Goal: Task Accomplishment & Management: Use online tool/utility

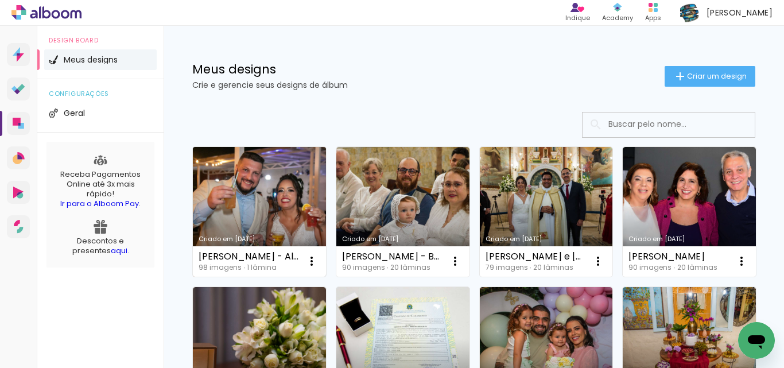
click at [258, 203] on link "Criado em [DATE]" at bounding box center [259, 212] width 133 height 130
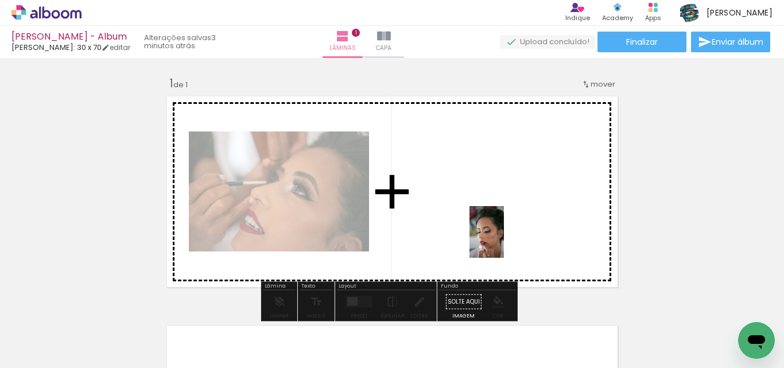
drag, startPoint x: 498, startPoint y: 336, endPoint x: 518, endPoint y: 367, distance: 36.9
click at [499, 212] on quentale-workspace at bounding box center [392, 184] width 784 height 368
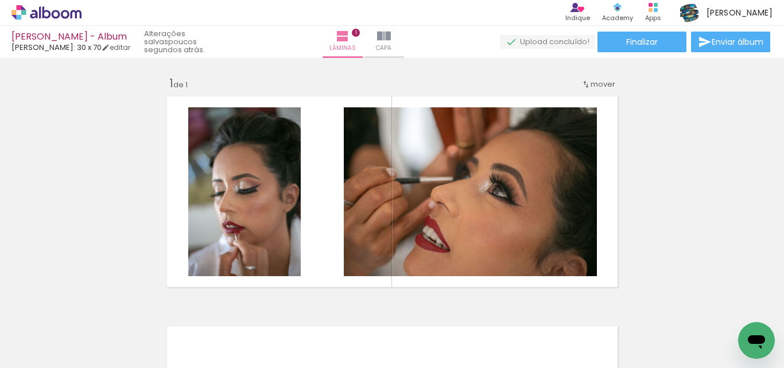
scroll to position [0, 743]
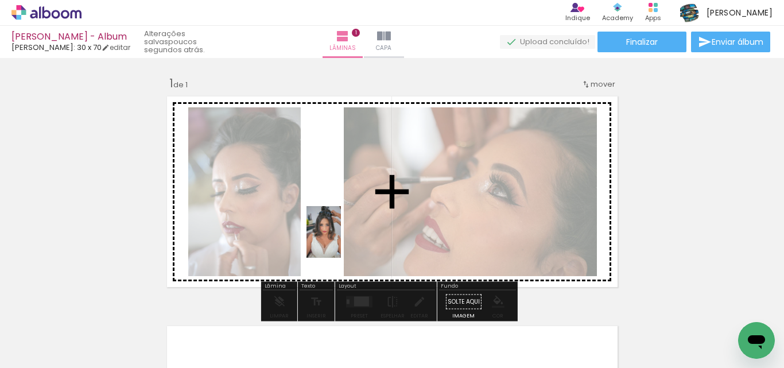
drag, startPoint x: 223, startPoint y: 343, endPoint x: 342, endPoint y: 238, distance: 158.9
click at [342, 238] on quentale-workspace at bounding box center [392, 184] width 784 height 368
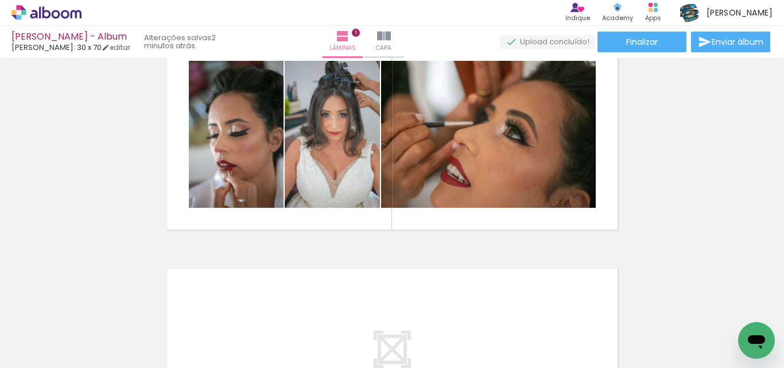
scroll to position [0, 717]
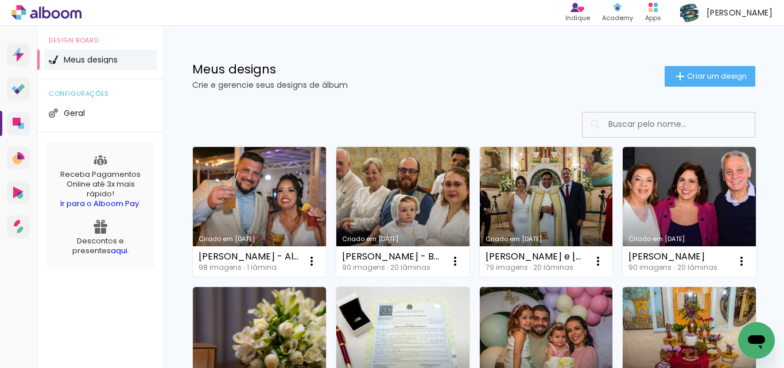
click at [271, 171] on link "Criado em [DATE]" at bounding box center [259, 212] width 133 height 130
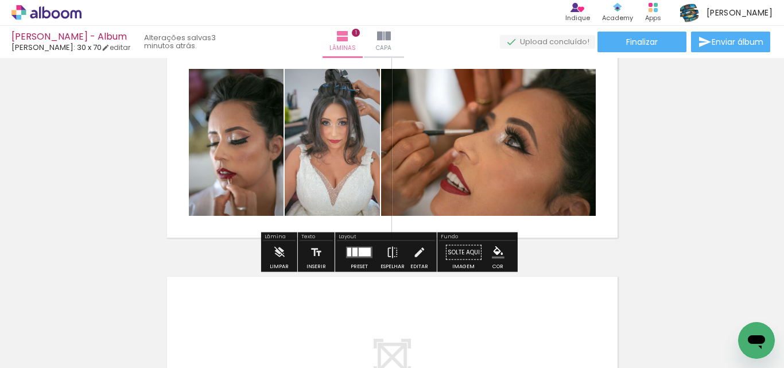
scroll to position [57, 0]
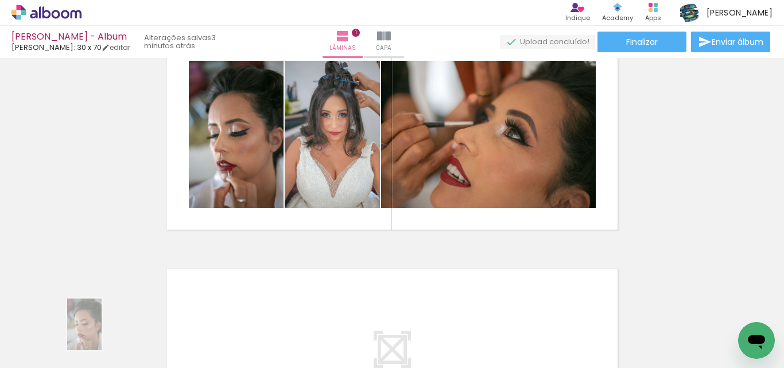
drag, startPoint x: 503, startPoint y: 332, endPoint x: 102, endPoint y: 333, distance: 401.0
click at [0, 0] on slot at bounding box center [0, 0] width 0 height 0
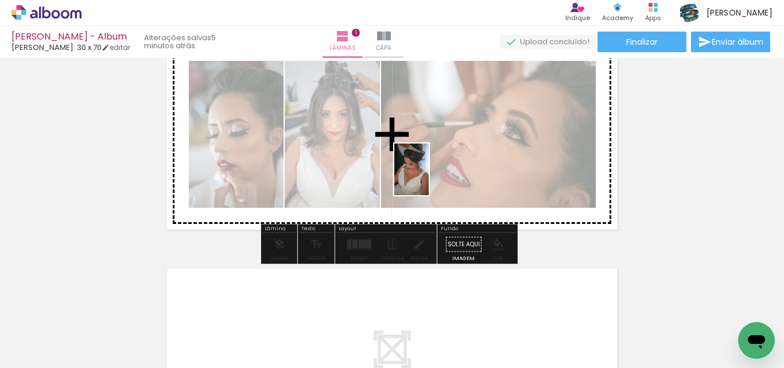
drag, startPoint x: 427, startPoint y: 348, endPoint x: 429, endPoint y: 178, distance: 170.4
click at [429, 178] on quentale-workspace at bounding box center [392, 184] width 784 height 368
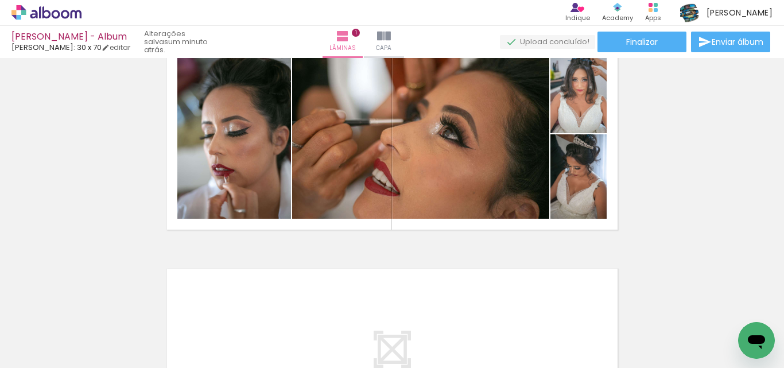
scroll to position [0, 527]
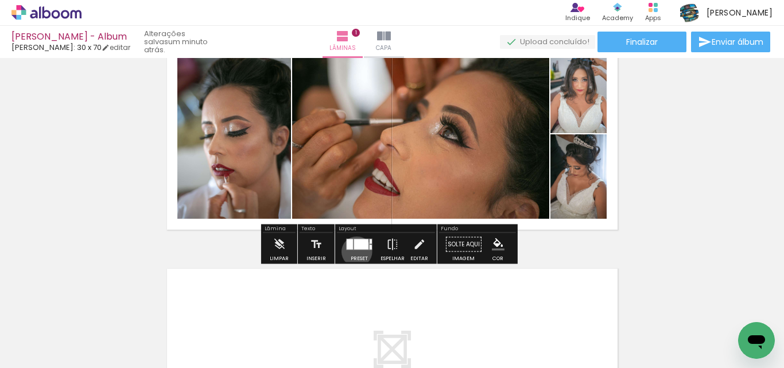
click at [354, 251] on div at bounding box center [359, 244] width 31 height 23
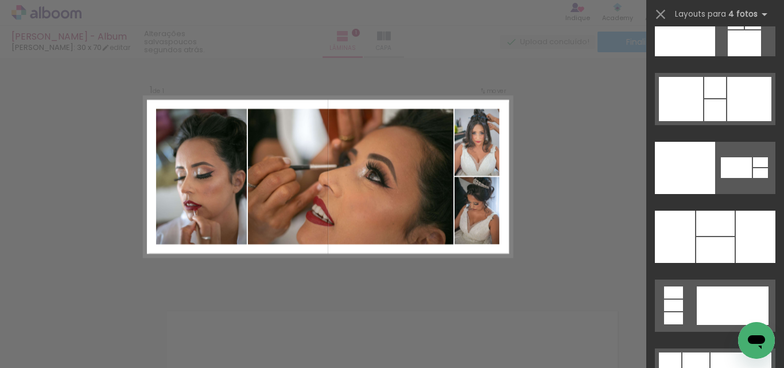
scroll to position [23404, 0]
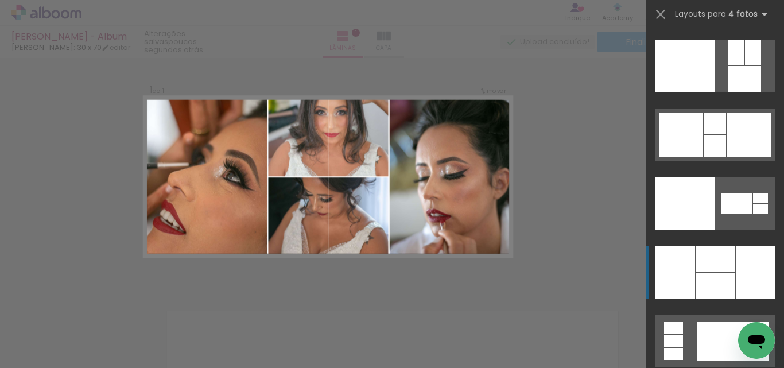
click at [737, 260] on div at bounding box center [756, 272] width 40 height 52
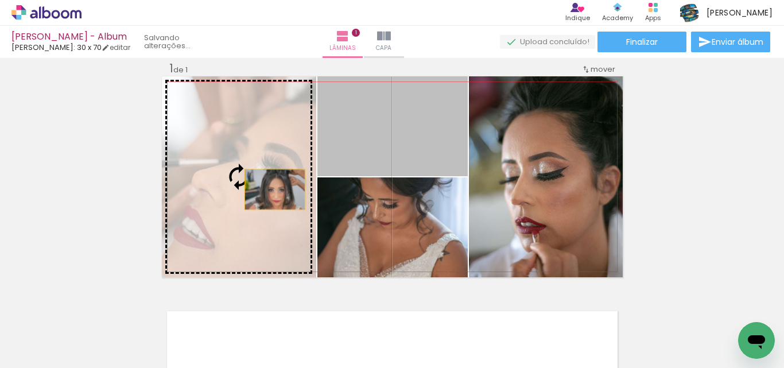
drag, startPoint x: 417, startPoint y: 149, endPoint x: 266, endPoint y: 190, distance: 156.4
click at [0, 0] on slot at bounding box center [0, 0] width 0 height 0
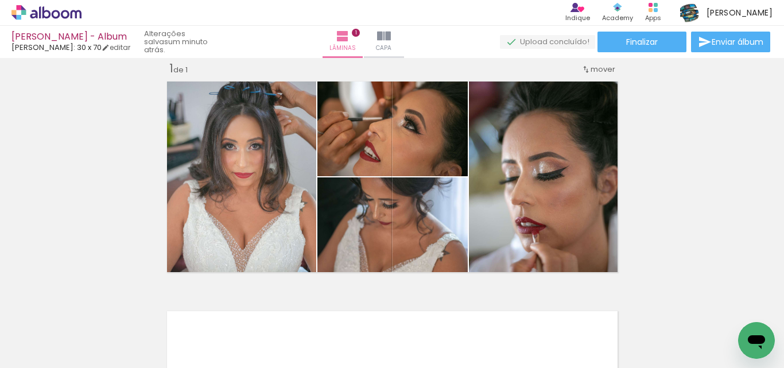
scroll to position [0, 458]
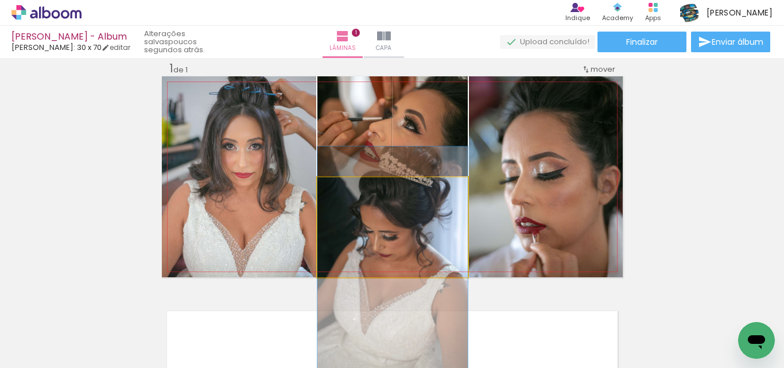
drag, startPoint x: 411, startPoint y: 217, endPoint x: 407, endPoint y: 249, distance: 32.5
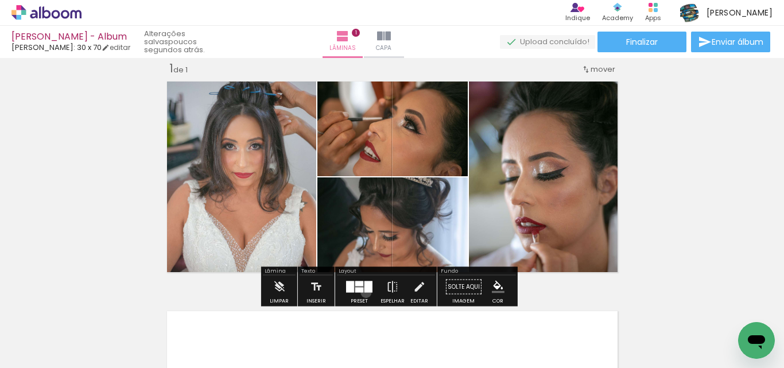
click at [364, 292] on div at bounding box center [368, 286] width 8 height 11
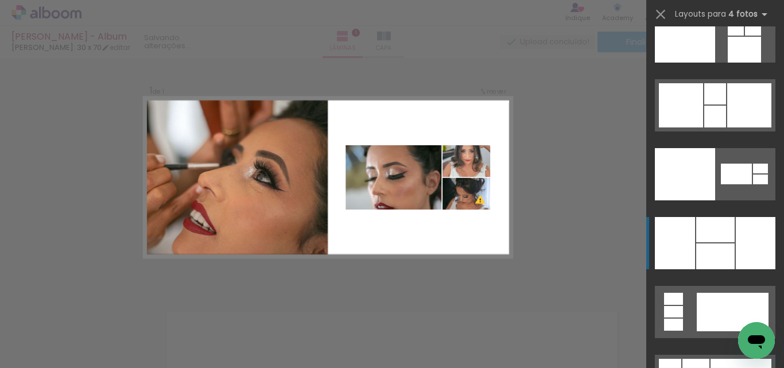
scroll to position [23428, 0]
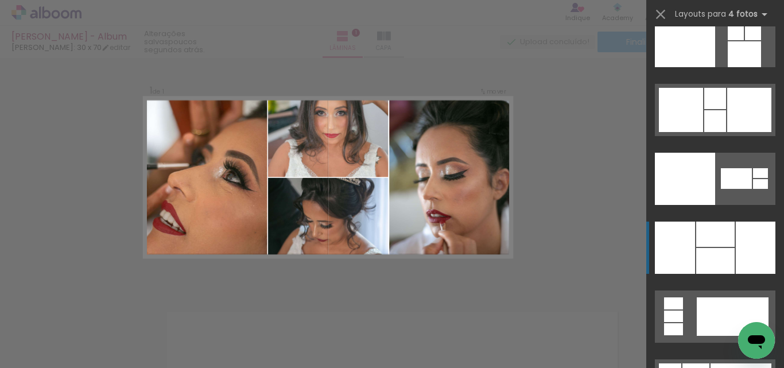
click at [736, 255] on div at bounding box center [756, 247] width 40 height 52
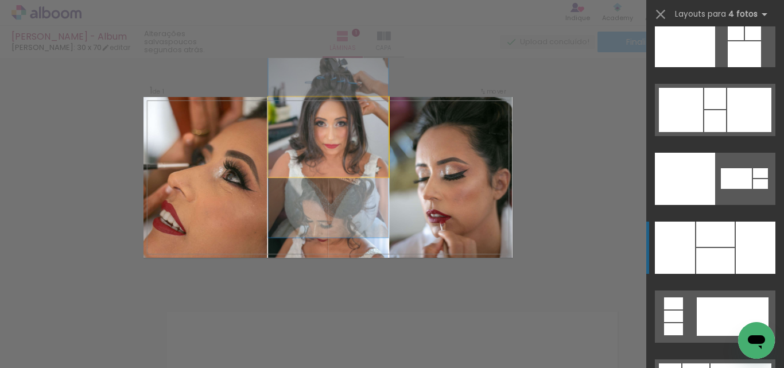
scroll to position [23615, 0]
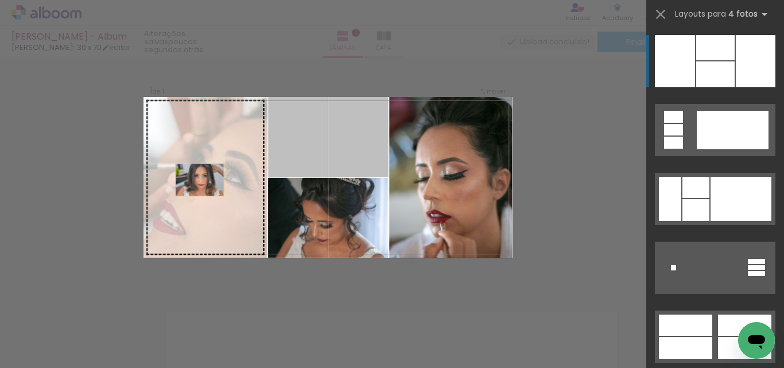
drag, startPoint x: 329, startPoint y: 148, endPoint x: 163, endPoint y: 190, distance: 171.2
click at [0, 0] on slot at bounding box center [0, 0] width 0 height 0
drag, startPoint x: 316, startPoint y: 145, endPoint x: 193, endPoint y: 170, distance: 125.3
click at [0, 0] on slot at bounding box center [0, 0] width 0 height 0
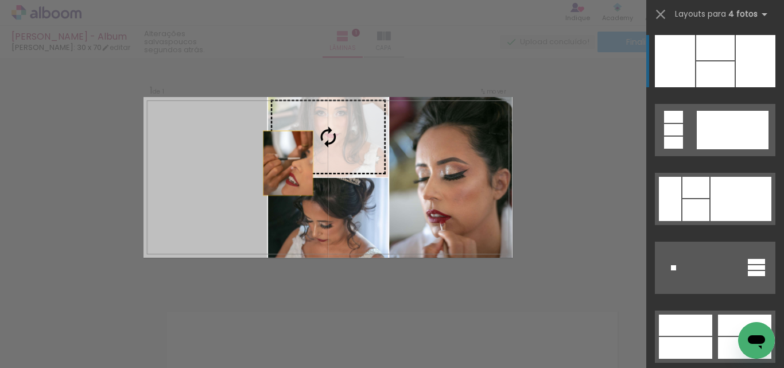
drag, startPoint x: 196, startPoint y: 185, endPoint x: 320, endPoint y: 148, distance: 129.3
click at [0, 0] on slot at bounding box center [0, 0] width 0 height 0
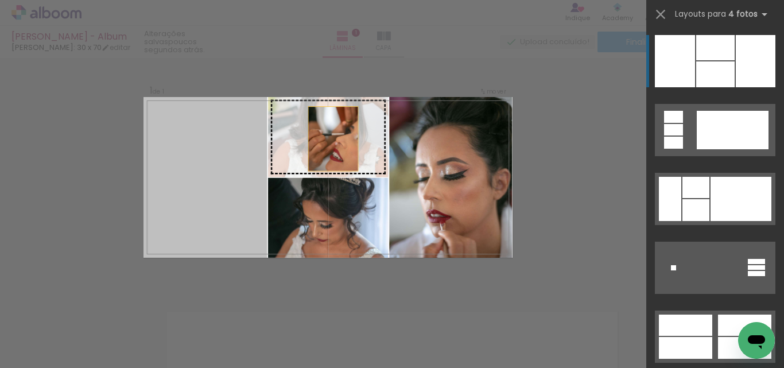
drag, startPoint x: 209, startPoint y: 162, endPoint x: 361, endPoint y: 129, distance: 155.0
click at [0, 0] on slot at bounding box center [0, 0] width 0 height 0
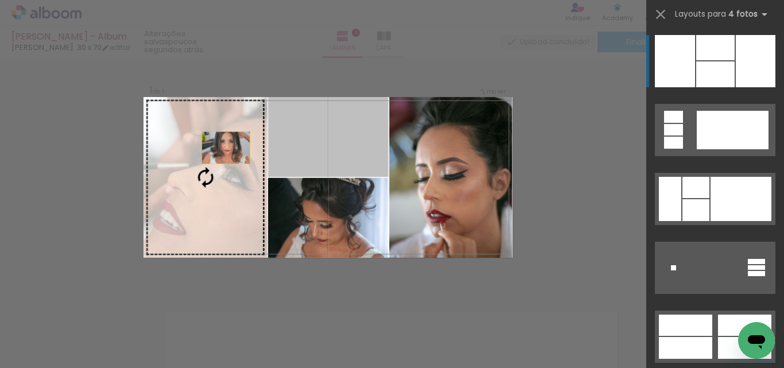
drag, startPoint x: 333, startPoint y: 133, endPoint x: 196, endPoint y: 150, distance: 138.2
click at [0, 0] on slot at bounding box center [0, 0] width 0 height 0
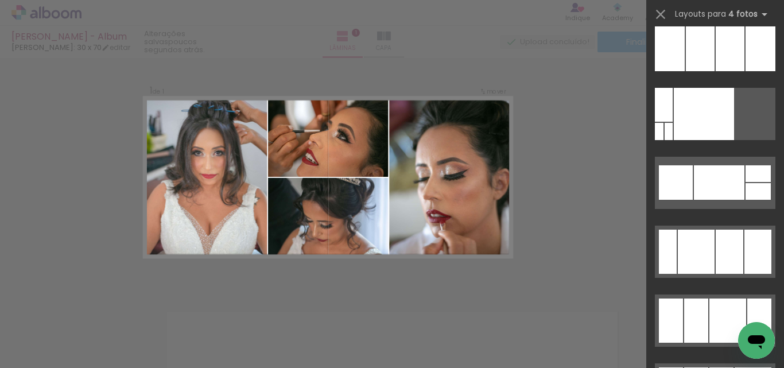
scroll to position [15802, 0]
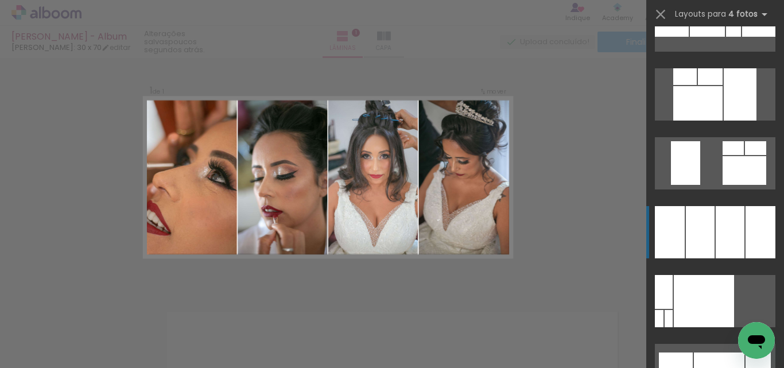
click at [735, 244] on div at bounding box center [729, 232] width 29 height 52
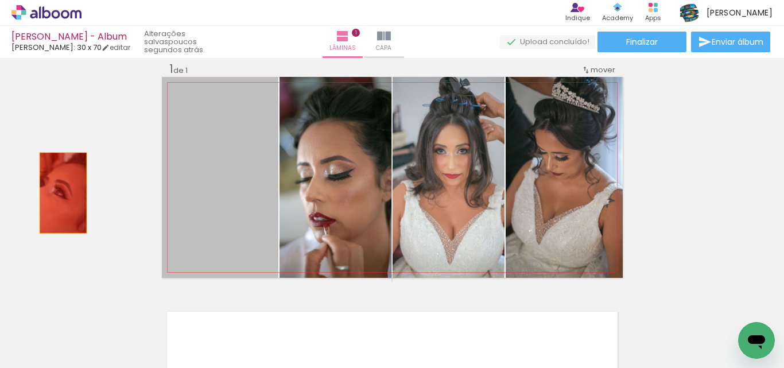
drag, startPoint x: 219, startPoint y: 188, endPoint x: 64, endPoint y: 187, distance: 154.9
click at [64, 188] on div "Inserir lâmina 1 de 1" at bounding box center [392, 278] width 784 height 460
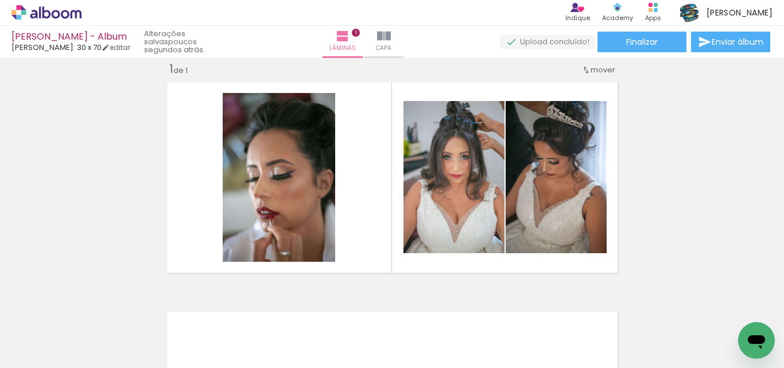
scroll to position [0, 722]
click at [493, 333] on div at bounding box center [485, 329] width 38 height 57
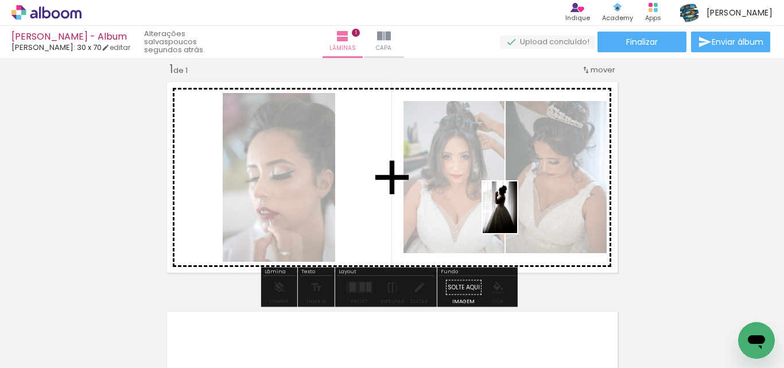
drag, startPoint x: 492, startPoint y: 337, endPoint x: 518, endPoint y: 207, distance: 133.3
click at [518, 207] on quentale-workspace at bounding box center [392, 184] width 784 height 368
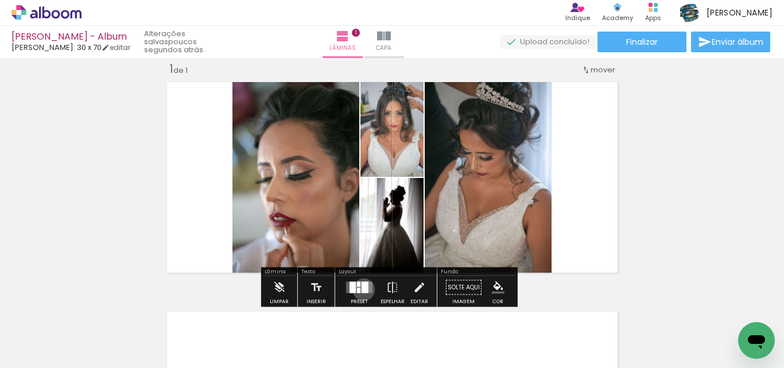
click at [361, 290] on div at bounding box center [364, 287] width 7 height 11
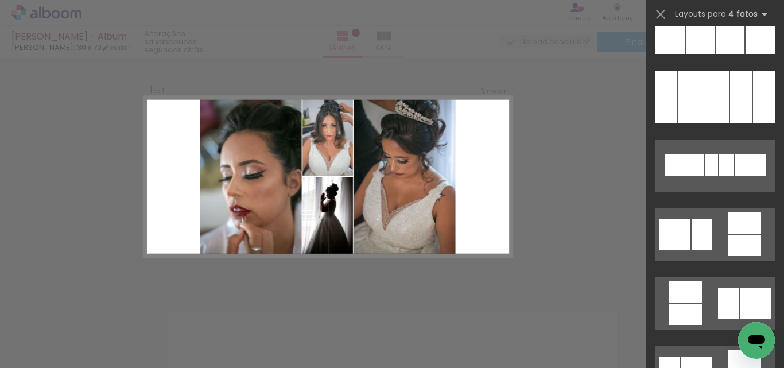
scroll to position [11804, 0]
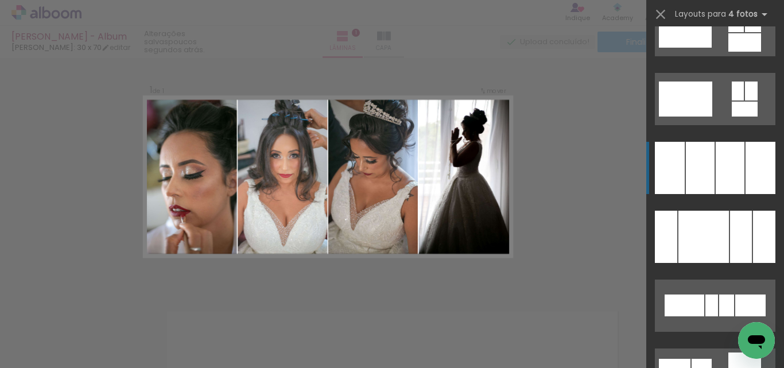
click at [754, 172] on div at bounding box center [760, 168] width 30 height 52
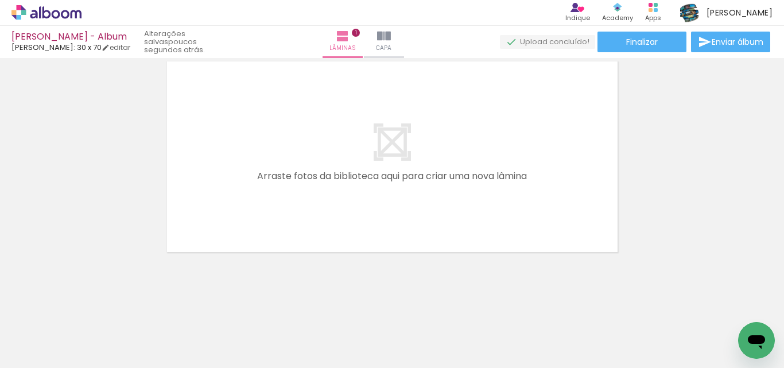
scroll to position [0, 464]
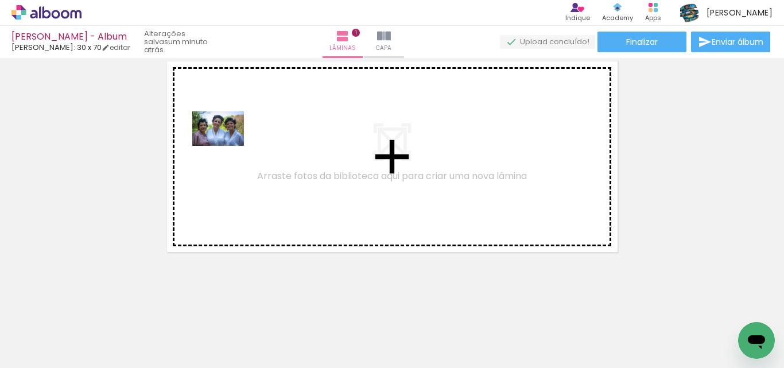
drag, startPoint x: 177, startPoint y: 337, endPoint x: 227, endPoint y: 146, distance: 198.0
click at [227, 146] on quentale-workspace at bounding box center [392, 184] width 784 height 368
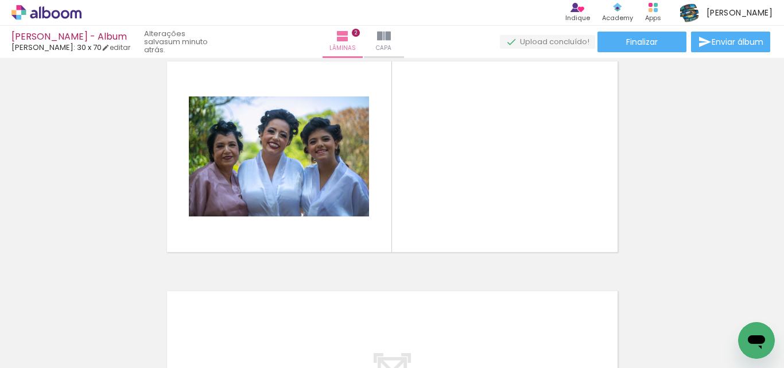
scroll to position [244, 0]
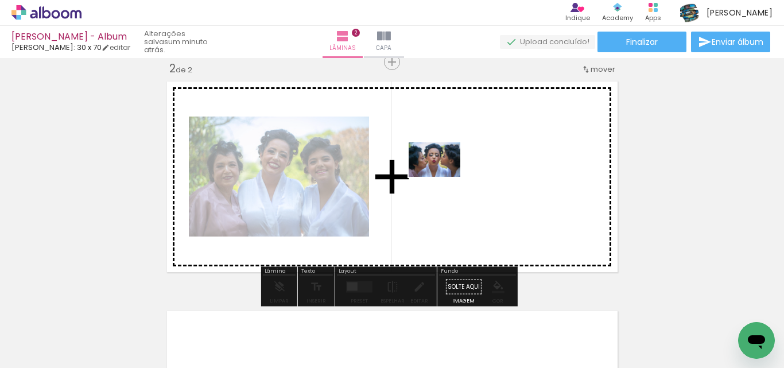
drag, startPoint x: 245, startPoint y: 347, endPoint x: 443, endPoint y: 177, distance: 260.8
click at [443, 177] on quentale-workspace at bounding box center [392, 184] width 784 height 368
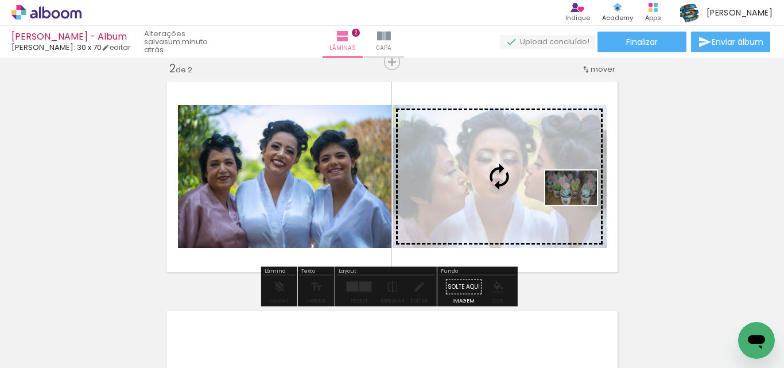
drag, startPoint x: 439, startPoint y: 339, endPoint x: 579, endPoint y: 205, distance: 194.0
click at [579, 205] on quentale-workspace at bounding box center [392, 184] width 784 height 368
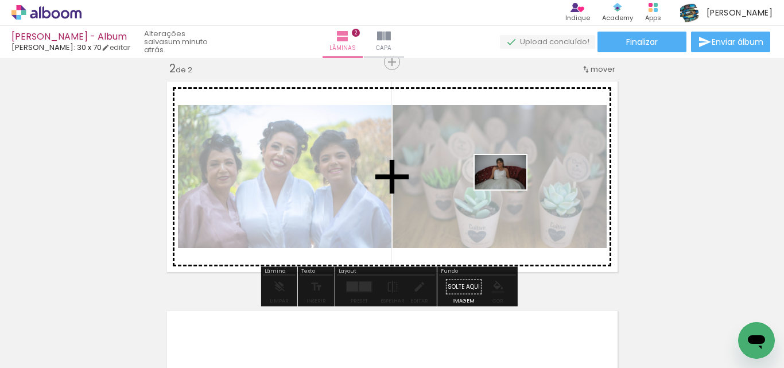
drag, startPoint x: 620, startPoint y: 329, endPoint x: 507, endPoint y: 186, distance: 182.3
click at [507, 186] on quentale-workspace at bounding box center [392, 184] width 784 height 368
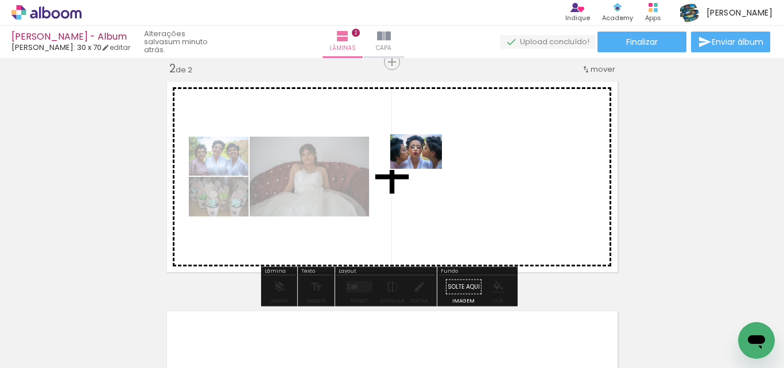
drag, startPoint x: 213, startPoint y: 331, endPoint x: 451, endPoint y: 192, distance: 275.6
click at [426, 169] on quentale-workspace at bounding box center [392, 184] width 784 height 368
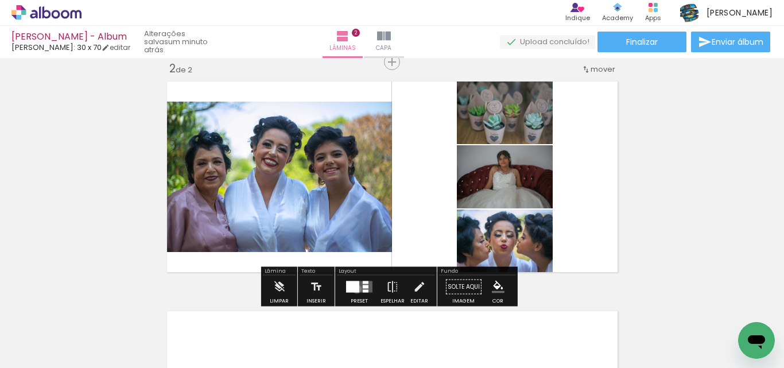
click at [354, 289] on div at bounding box center [352, 286] width 13 height 11
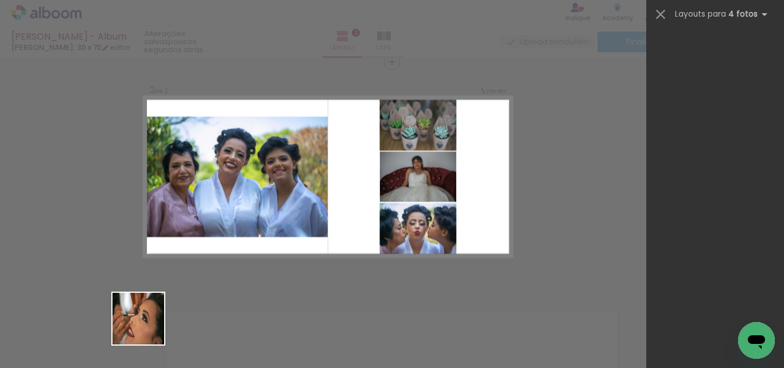
scroll to position [0, 0]
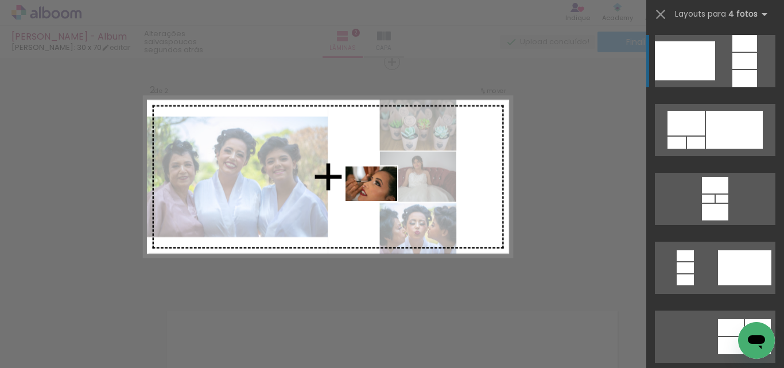
drag, startPoint x: 101, startPoint y: 343, endPoint x: 375, endPoint y: 227, distance: 297.2
click at [380, 201] on quentale-workspace at bounding box center [392, 184] width 784 height 368
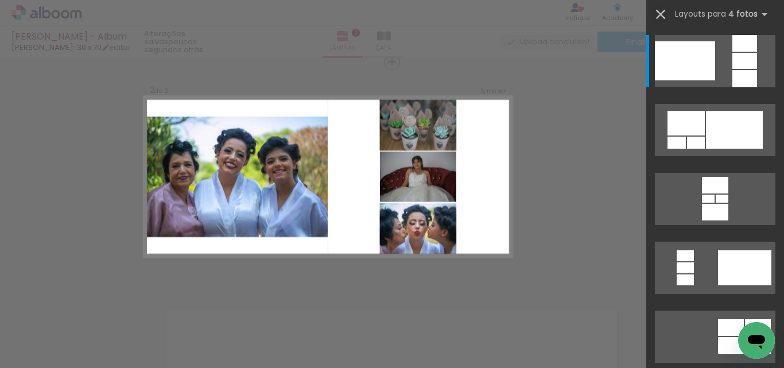
click at [661, 15] on iron-icon at bounding box center [660, 14] width 16 height 16
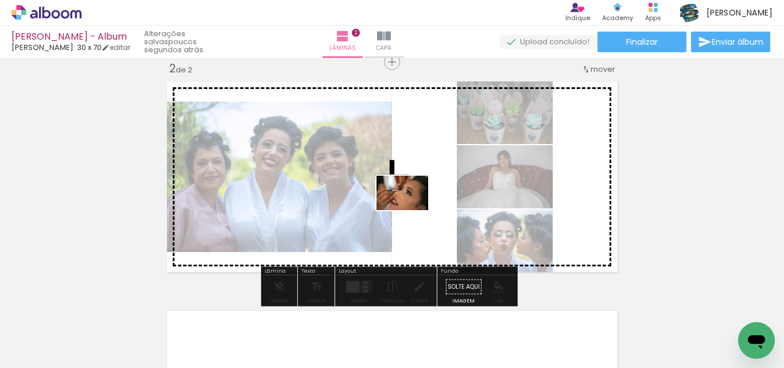
drag, startPoint x: 92, startPoint y: 337, endPoint x: 411, endPoint y: 210, distance: 342.9
click at [411, 210] on quentale-workspace at bounding box center [392, 184] width 784 height 368
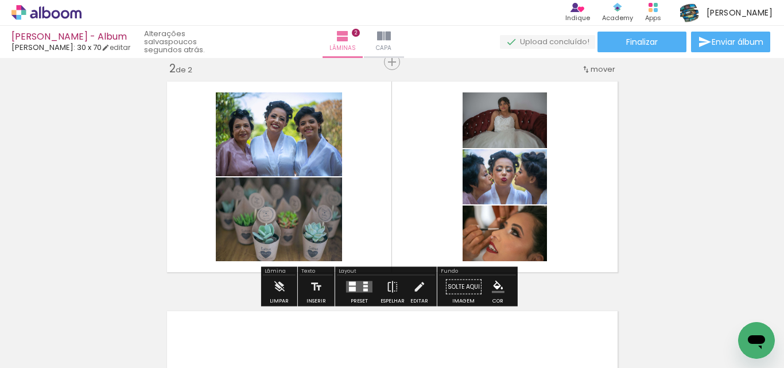
click at [365, 285] on quentale-layouter at bounding box center [359, 286] width 26 height 11
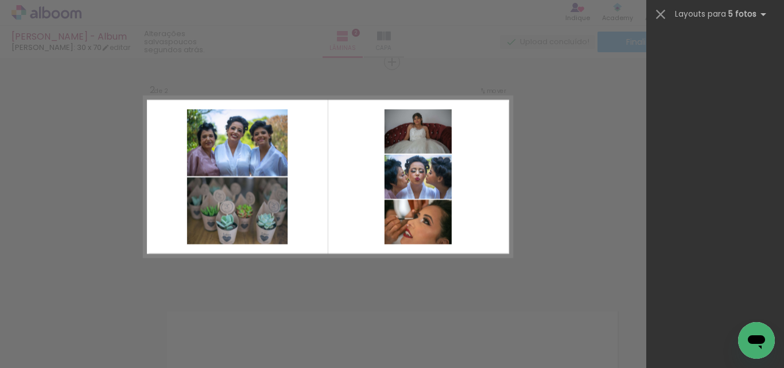
scroll to position [31742, 0]
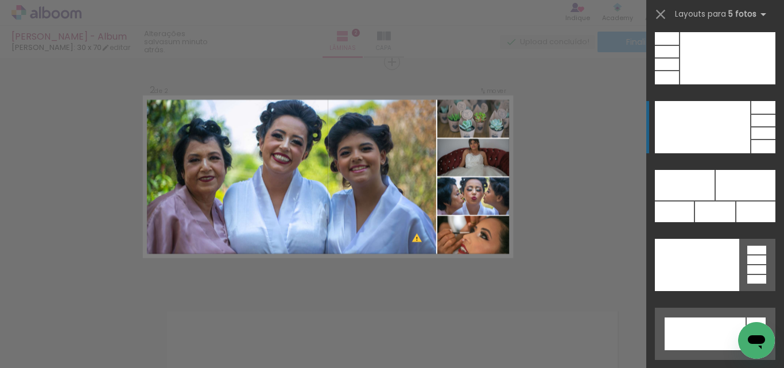
click at [713, 112] on div at bounding box center [702, 127] width 95 height 52
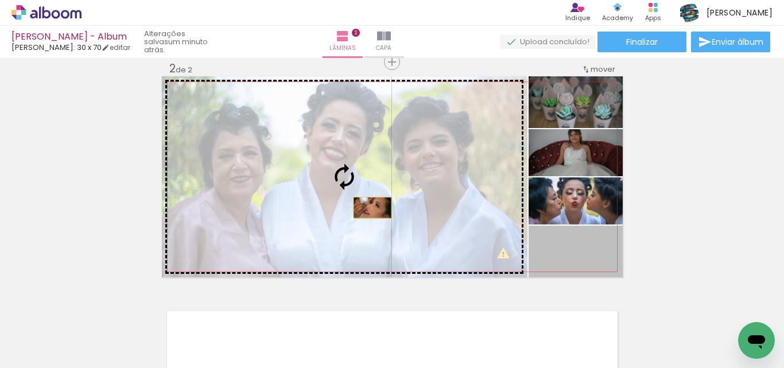
drag, startPoint x: 595, startPoint y: 263, endPoint x: 362, endPoint y: 196, distance: 242.6
click at [0, 0] on slot at bounding box center [0, 0] width 0 height 0
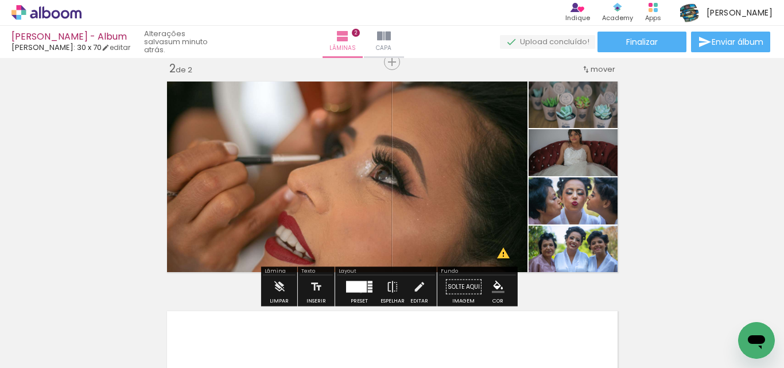
click at [358, 291] on div at bounding box center [356, 286] width 21 height 11
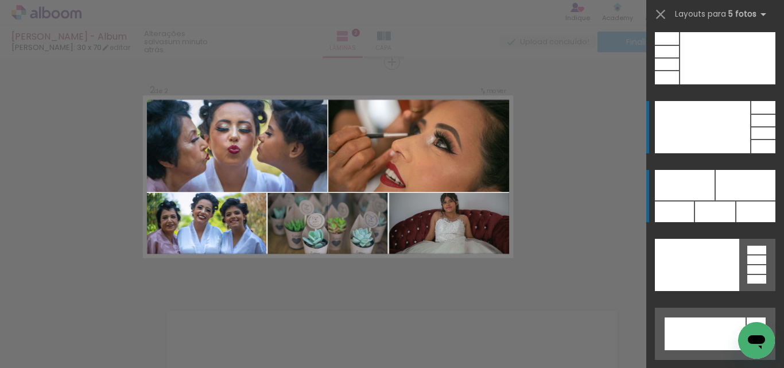
click at [736, 202] on div at bounding box center [755, 211] width 39 height 21
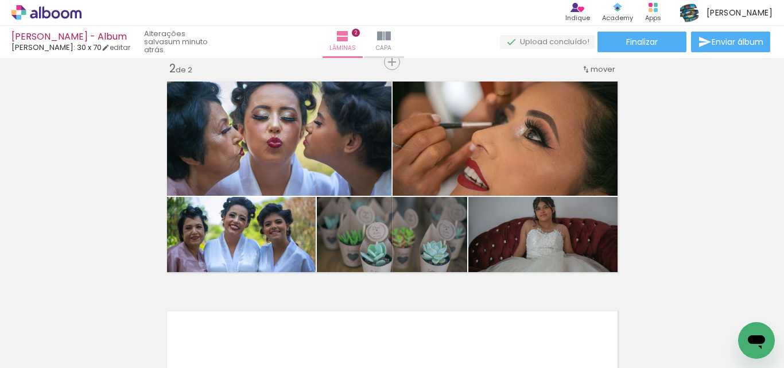
scroll to position [0, 717]
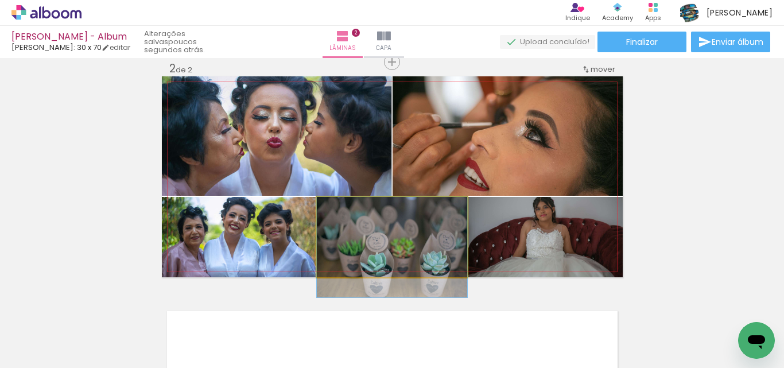
drag, startPoint x: 427, startPoint y: 228, endPoint x: 404, endPoint y: 254, distance: 34.2
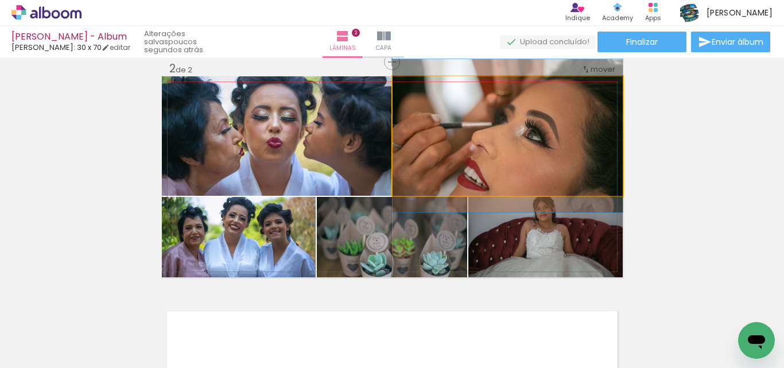
click at [565, 192] on quentale-photo at bounding box center [507, 135] width 230 height 119
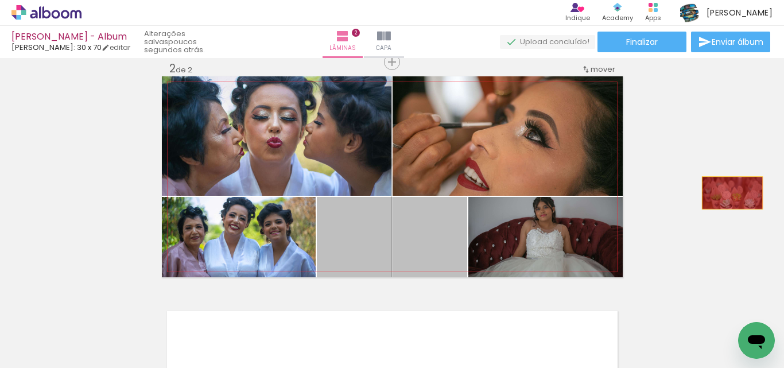
drag, startPoint x: 403, startPoint y: 238, endPoint x: 727, endPoint y: 193, distance: 327.8
click at [727, 193] on div "Inserir lâmina 1 de 2 Inserir lâmina 2 de 2" at bounding box center [392, 162] width 784 height 689
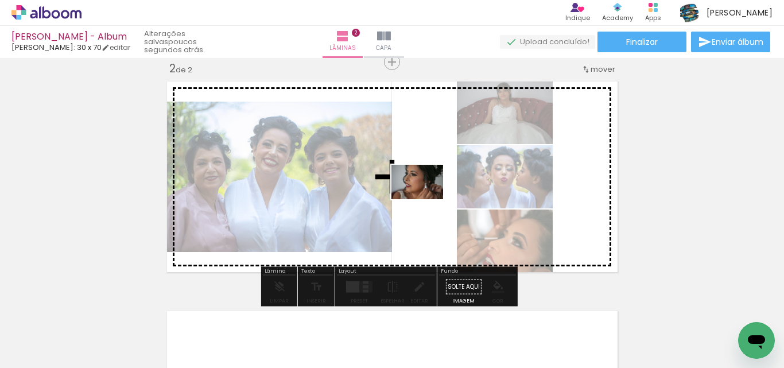
drag, startPoint x: 440, startPoint y: 322, endPoint x: 427, endPoint y: 211, distance: 112.1
click at [426, 199] on quentale-workspace at bounding box center [392, 184] width 784 height 368
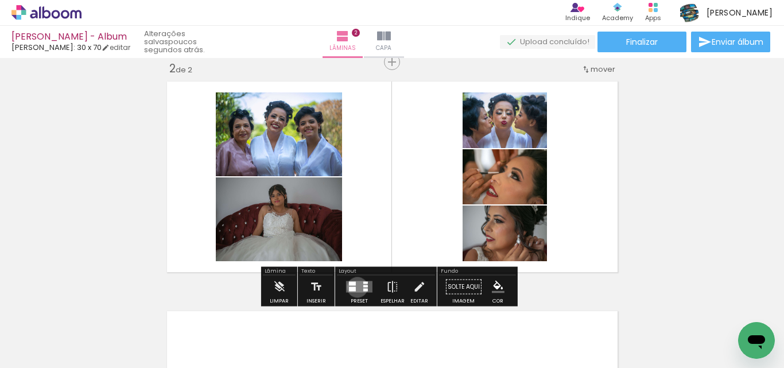
click at [355, 287] on quentale-layouter at bounding box center [359, 286] width 26 height 11
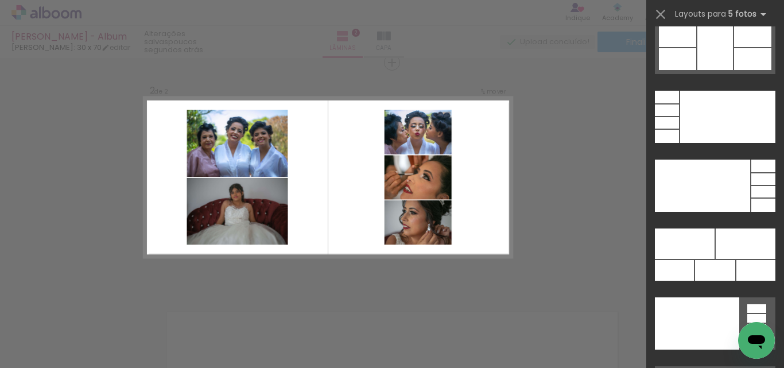
scroll to position [31742, 0]
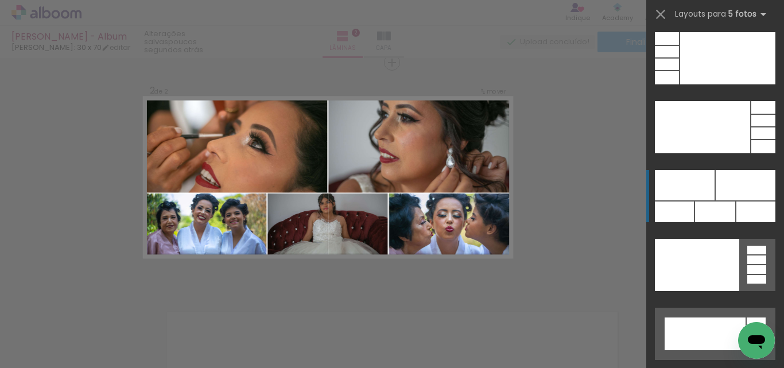
click at [738, 197] on div at bounding box center [745, 185] width 60 height 30
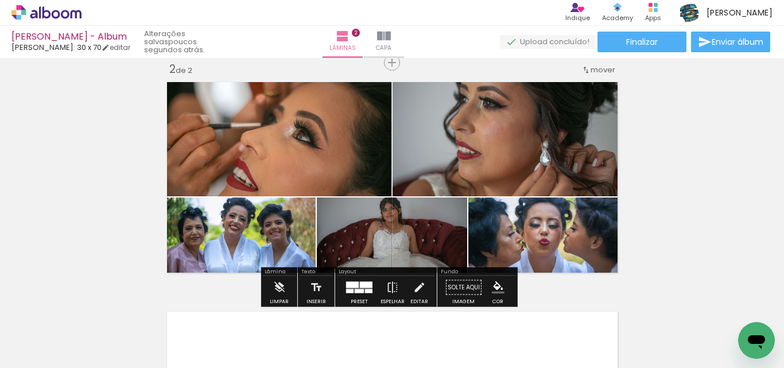
click at [355, 290] on div at bounding box center [359, 291] width 9 height 4
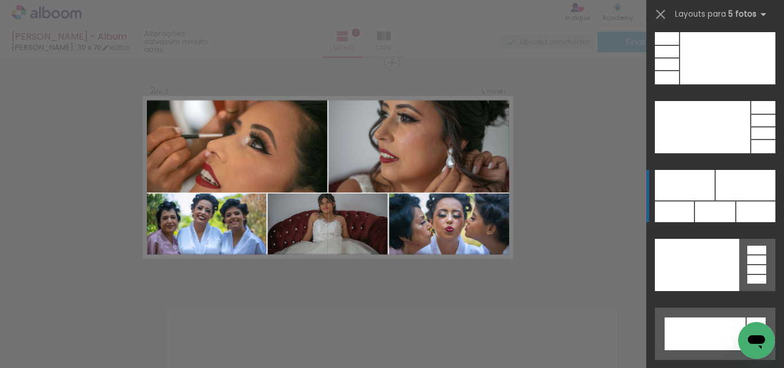
scroll to position [244, 0]
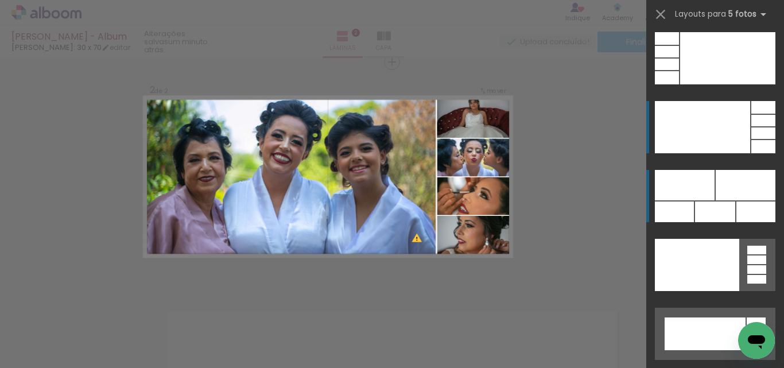
click at [729, 143] on div at bounding box center [702, 127] width 95 height 52
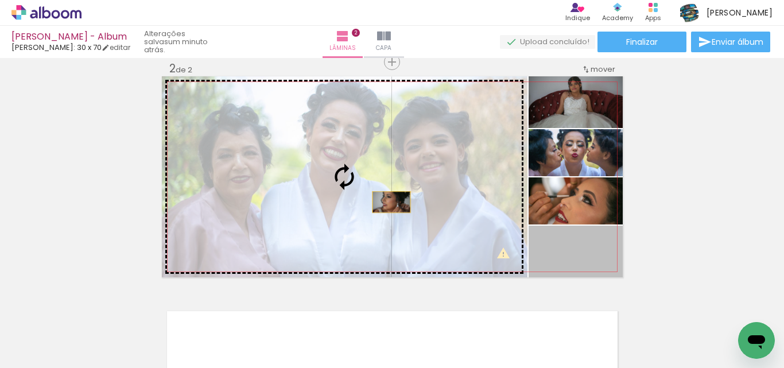
drag, startPoint x: 591, startPoint y: 254, endPoint x: 387, endPoint y: 202, distance: 210.8
click at [0, 0] on slot at bounding box center [0, 0] width 0 height 0
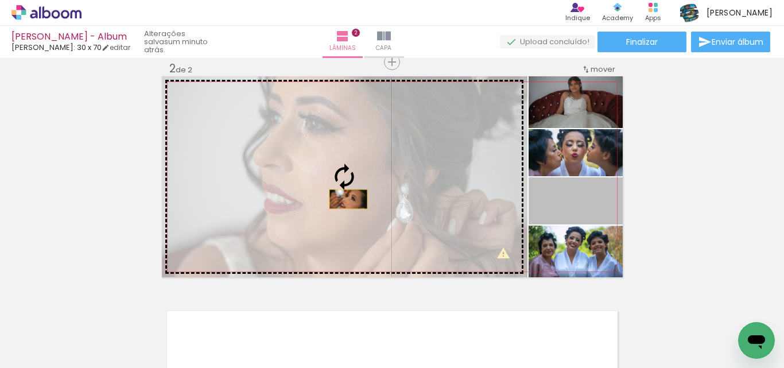
drag, startPoint x: 593, startPoint y: 212, endPoint x: 344, endPoint y: 199, distance: 249.3
click at [0, 0] on slot at bounding box center [0, 0] width 0 height 0
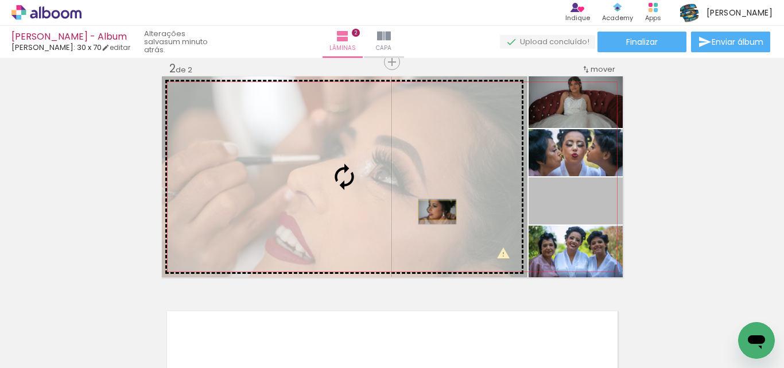
drag, startPoint x: 586, startPoint y: 209, endPoint x: 433, endPoint y: 210, distance: 153.8
click at [0, 0] on slot at bounding box center [0, 0] width 0 height 0
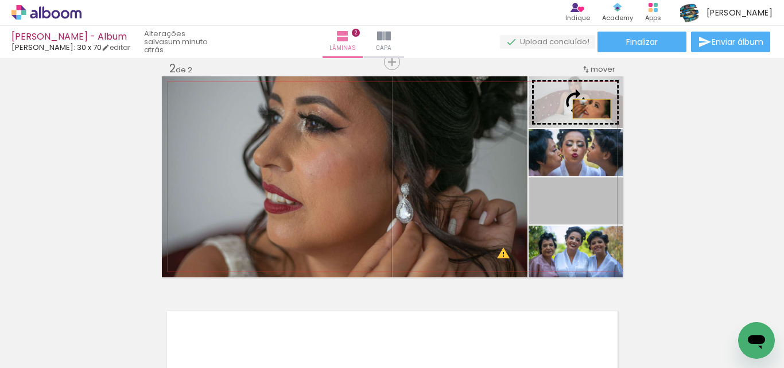
drag, startPoint x: 585, startPoint y: 209, endPoint x: 582, endPoint y: 109, distance: 100.5
click at [0, 0] on slot at bounding box center [0, 0] width 0 height 0
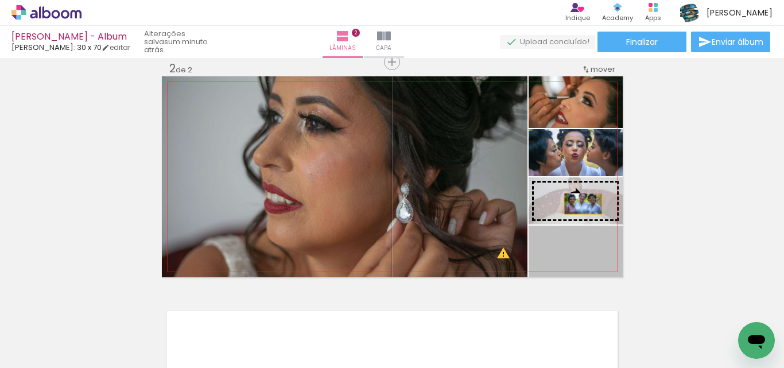
drag, startPoint x: 583, startPoint y: 267, endPoint x: 578, endPoint y: 204, distance: 63.3
click at [0, 0] on slot at bounding box center [0, 0] width 0 height 0
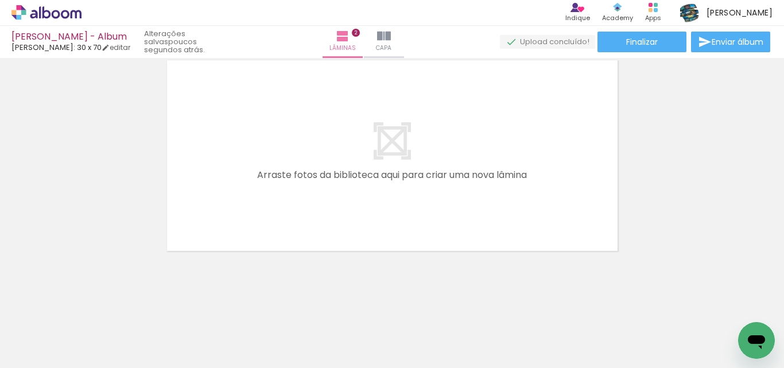
scroll to position [0, 538]
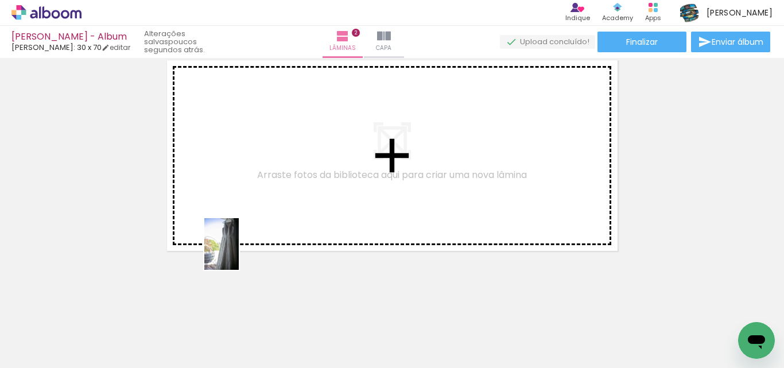
drag, startPoint x: 215, startPoint y: 336, endPoint x: 277, endPoint y: 256, distance: 101.0
click at [239, 222] on quentale-workspace at bounding box center [392, 184] width 784 height 368
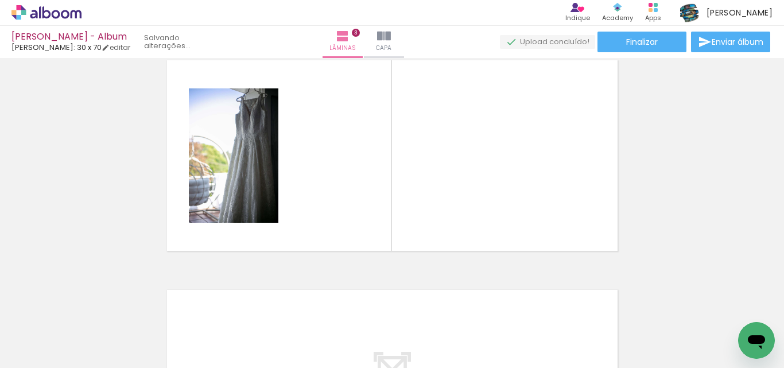
scroll to position [474, 0]
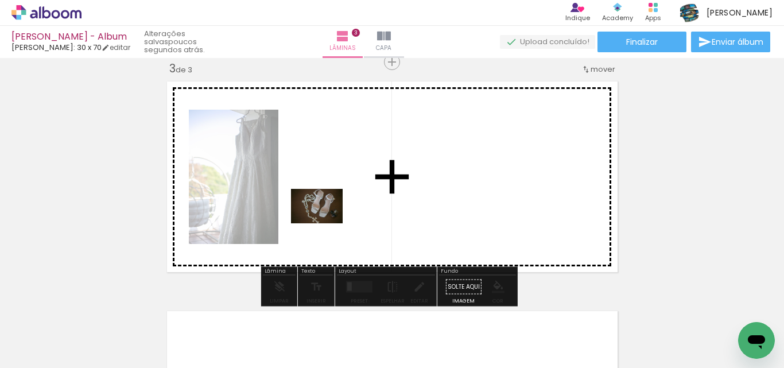
drag, startPoint x: 290, startPoint y: 328, endPoint x: 326, endPoint y: 215, distance: 118.8
click at [326, 215] on quentale-workspace at bounding box center [392, 184] width 784 height 368
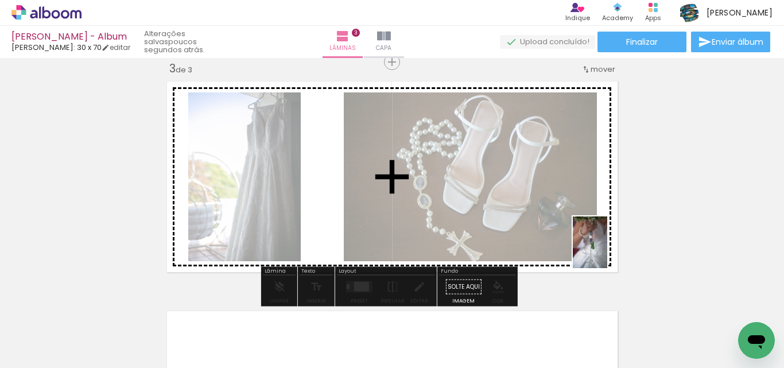
drag, startPoint x: 726, startPoint y: 316, endPoint x: 608, endPoint y: 220, distance: 151.7
click at [579, 220] on quentale-workspace at bounding box center [392, 184] width 784 height 368
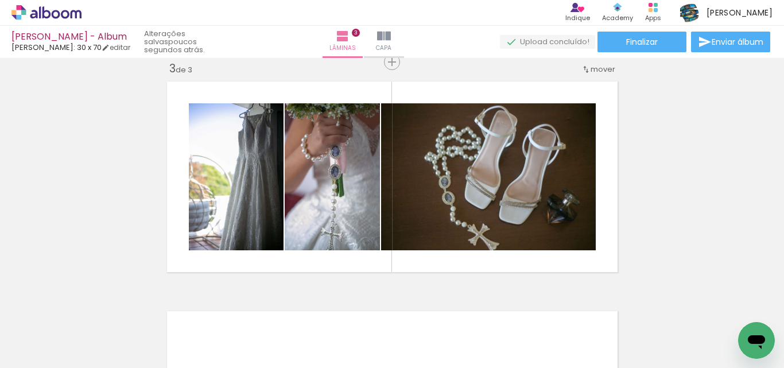
scroll to position [0, 816]
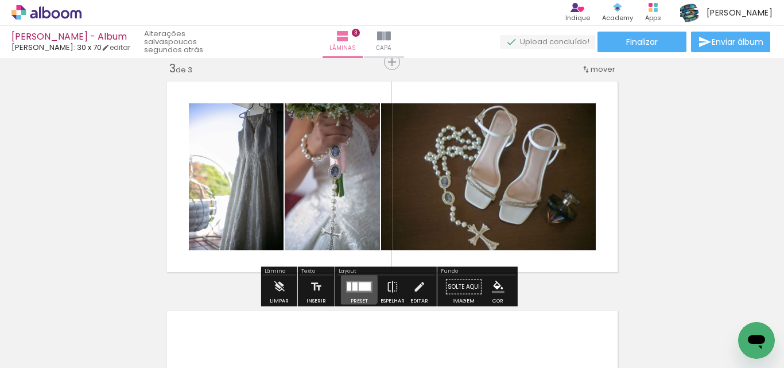
click at [355, 286] on div at bounding box center [354, 286] width 5 height 9
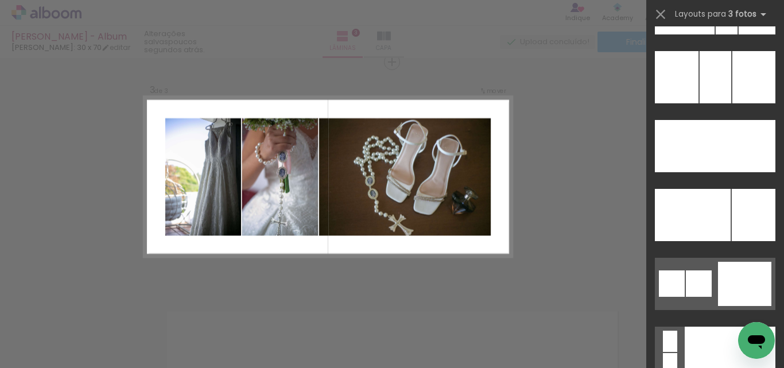
scroll to position [11772, 0]
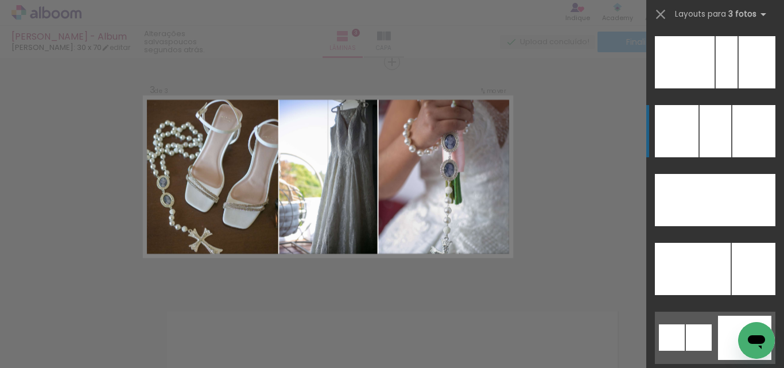
click at [732, 140] on div at bounding box center [753, 131] width 43 height 52
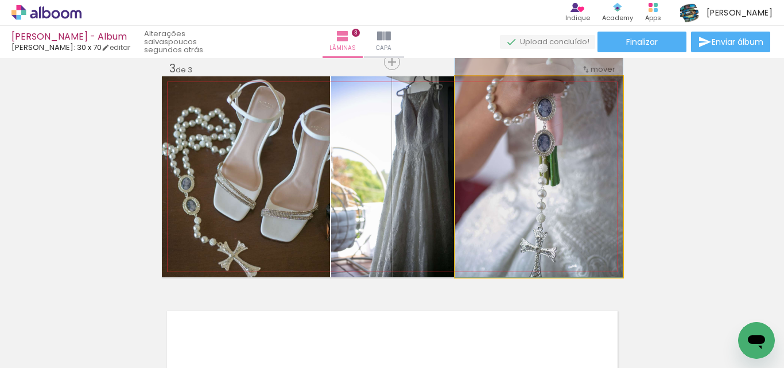
drag, startPoint x: 573, startPoint y: 177, endPoint x: 570, endPoint y: 134, distance: 43.1
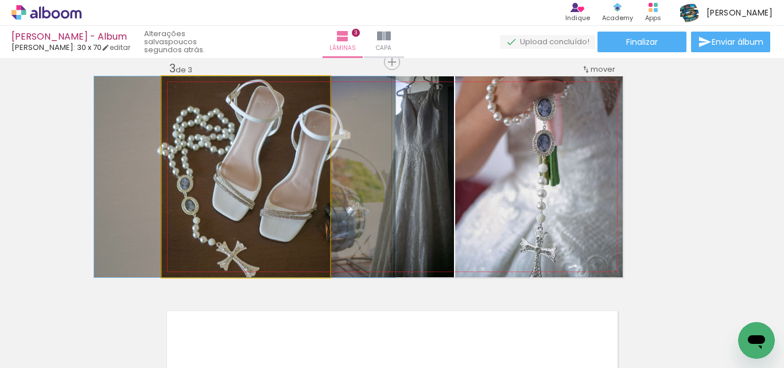
drag, startPoint x: 272, startPoint y: 180, endPoint x: 271, endPoint y: 170, distance: 9.8
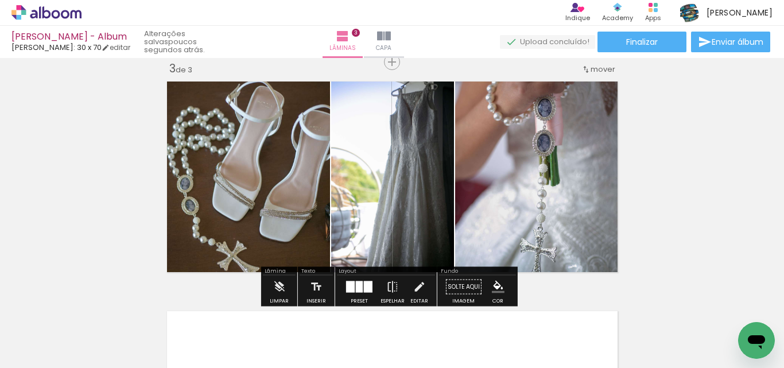
click at [365, 287] on div at bounding box center [368, 286] width 9 height 11
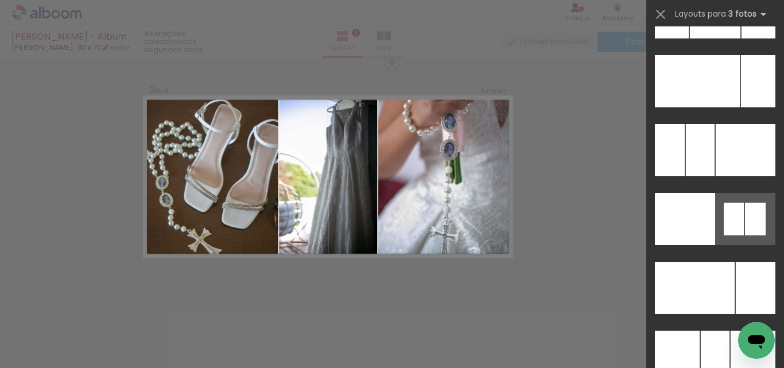
scroll to position [11382, 0]
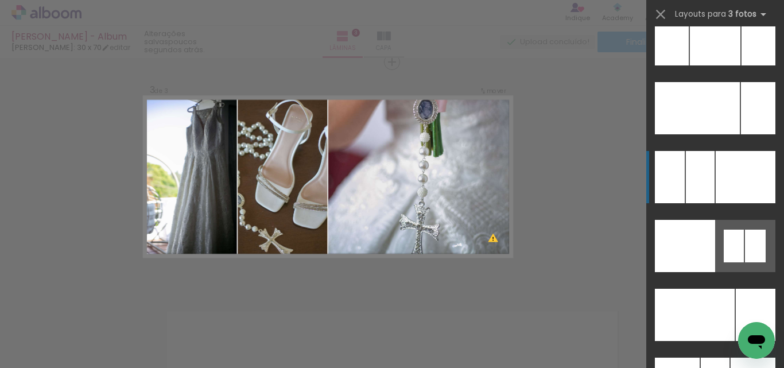
click at [737, 185] on div at bounding box center [745, 177] width 60 height 52
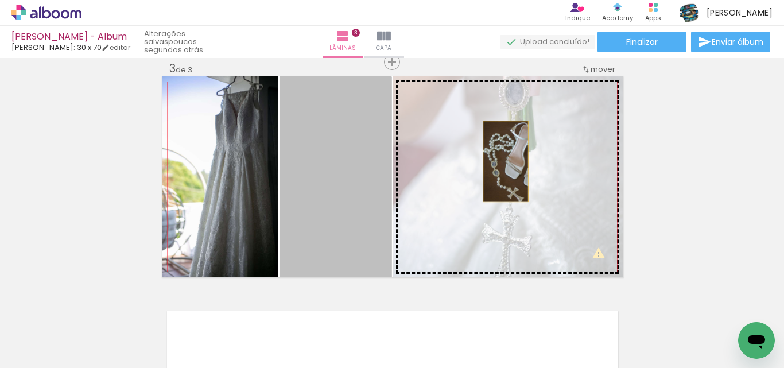
drag, startPoint x: 356, startPoint y: 175, endPoint x: 503, endPoint y: 161, distance: 147.6
click at [0, 0] on slot at bounding box center [0, 0] width 0 height 0
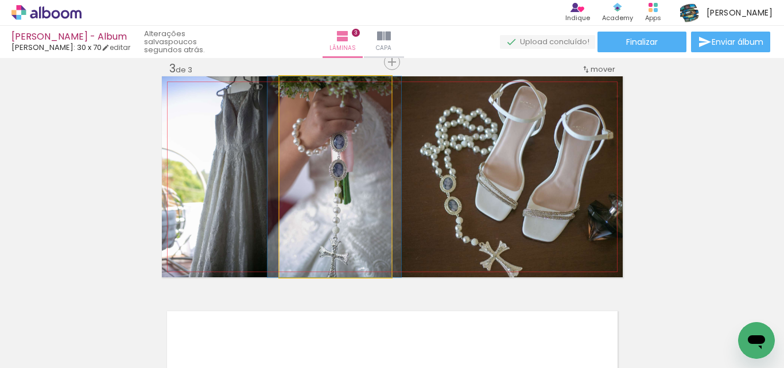
drag, startPoint x: 359, startPoint y: 181, endPoint x: 358, endPoint y: 158, distance: 23.0
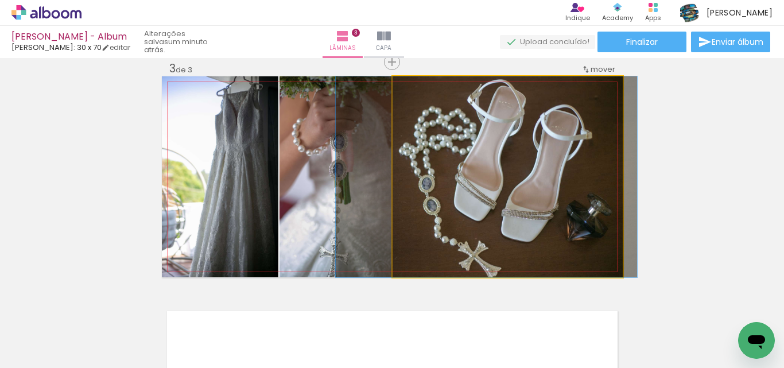
drag, startPoint x: 558, startPoint y: 180, endPoint x: 536, endPoint y: 174, distance: 22.0
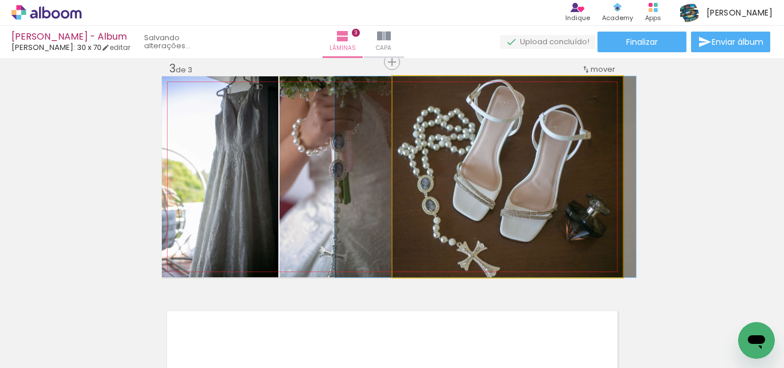
drag, startPoint x: 496, startPoint y: 192, endPoint x: 495, endPoint y: 169, distance: 23.6
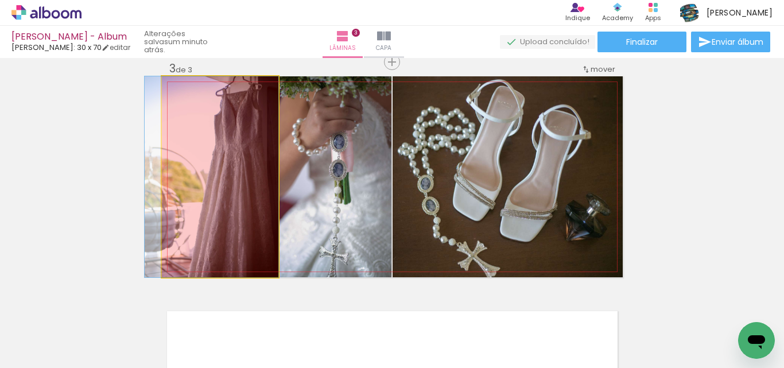
drag, startPoint x: 241, startPoint y: 204, endPoint x: 154, endPoint y: 196, distance: 87.6
click at [154, 196] on div "Inserir lâmina 1 de 3 Inserir lâmina 2 de 3 Inserir lâmina 3 de 3 O Designbox p…" at bounding box center [392, 47] width 784 height 919
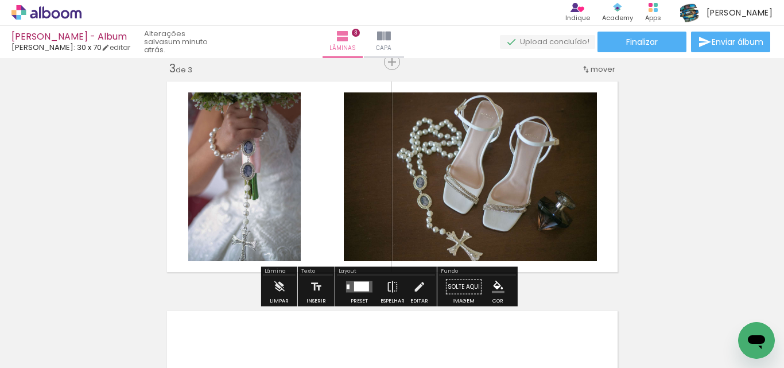
click at [354, 288] on div at bounding box center [361, 287] width 15 height 10
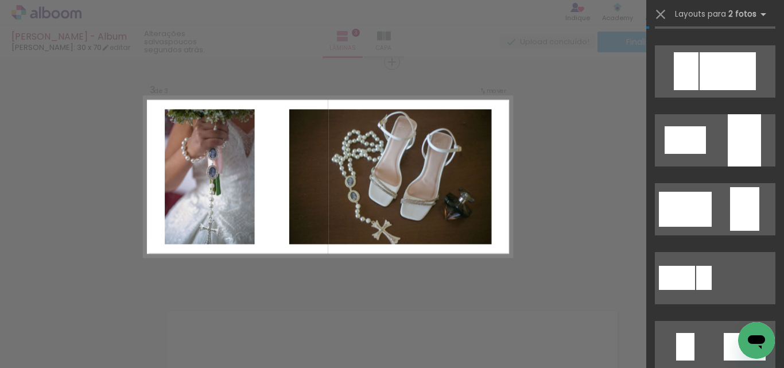
scroll to position [0, 0]
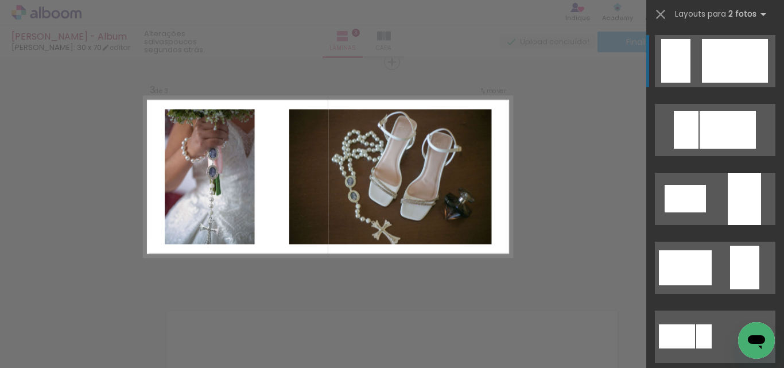
click at [554, 172] on div "Confirmar Cancelar" at bounding box center [392, 57] width 784 height 946
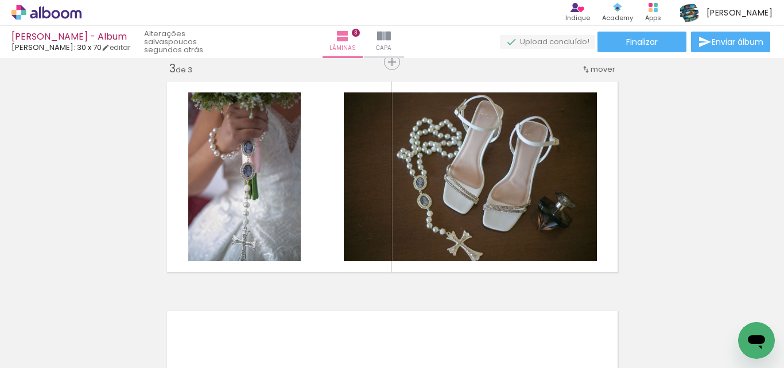
scroll to position [0, 453]
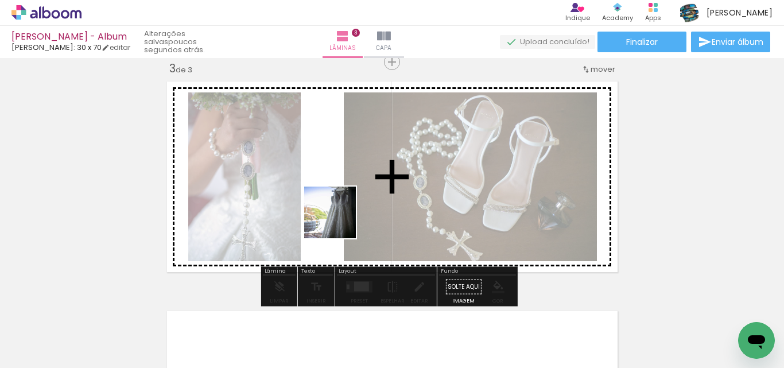
drag, startPoint x: 322, startPoint y: 325, endPoint x: 348, endPoint y: 208, distance: 120.0
click at [343, 201] on quentale-workspace at bounding box center [392, 184] width 784 height 368
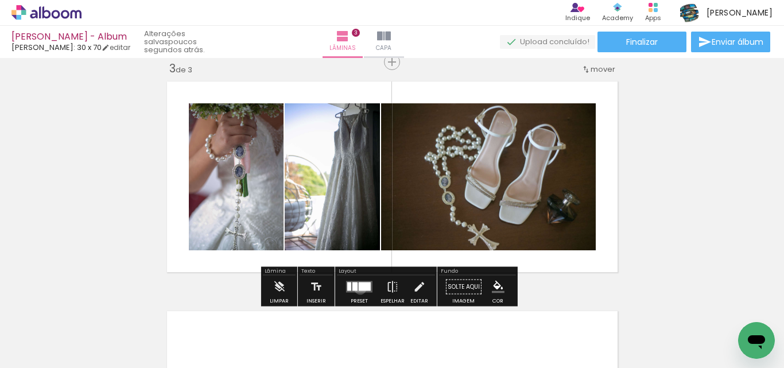
click at [359, 288] on div at bounding box center [365, 286] width 12 height 9
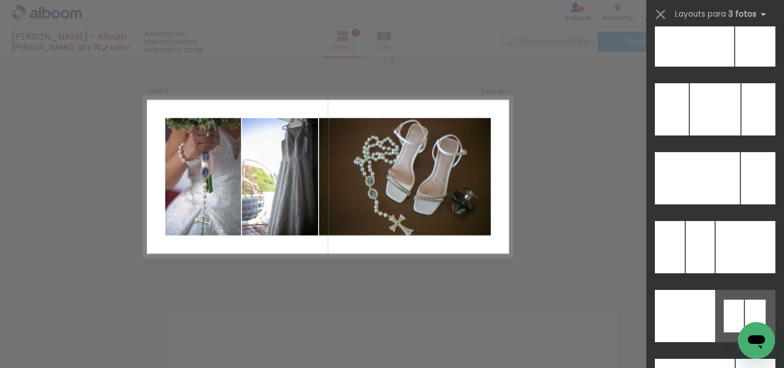
scroll to position [11285, 0]
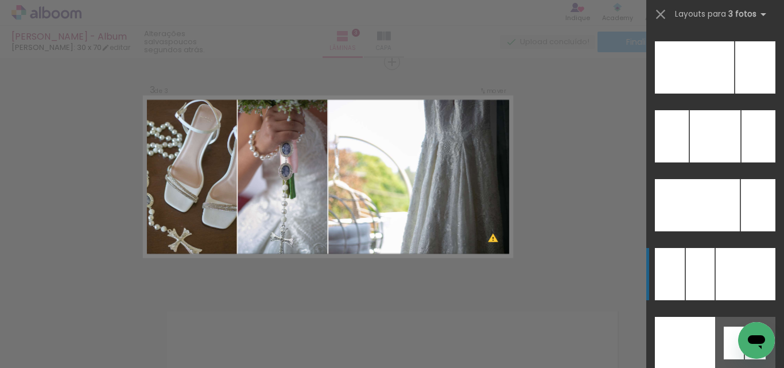
click at [740, 278] on div at bounding box center [745, 274] width 60 height 52
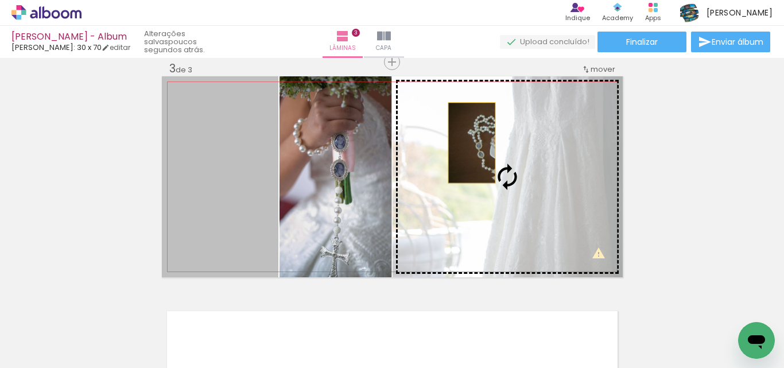
drag, startPoint x: 195, startPoint y: 158, endPoint x: 467, endPoint y: 143, distance: 272.4
click at [0, 0] on slot at bounding box center [0, 0] width 0 height 0
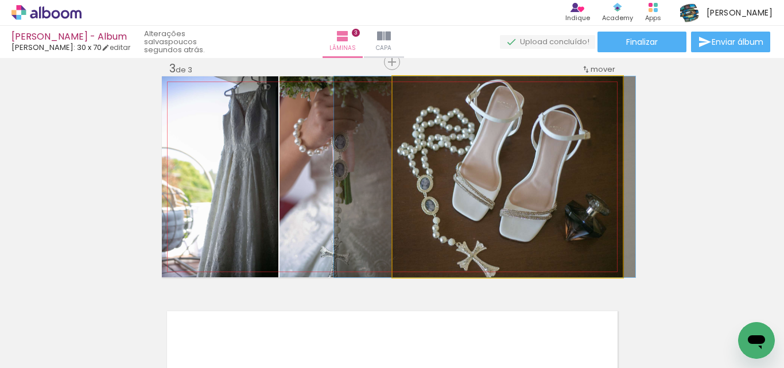
drag, startPoint x: 484, startPoint y: 147, endPoint x: 461, endPoint y: 147, distance: 23.0
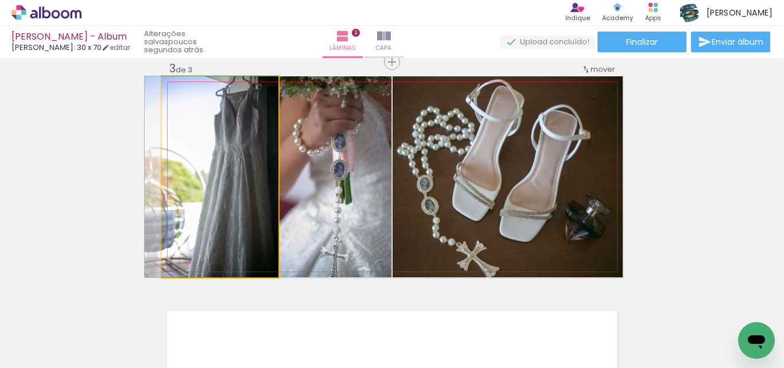
drag, startPoint x: 223, startPoint y: 180, endPoint x: 199, endPoint y: 180, distance: 24.7
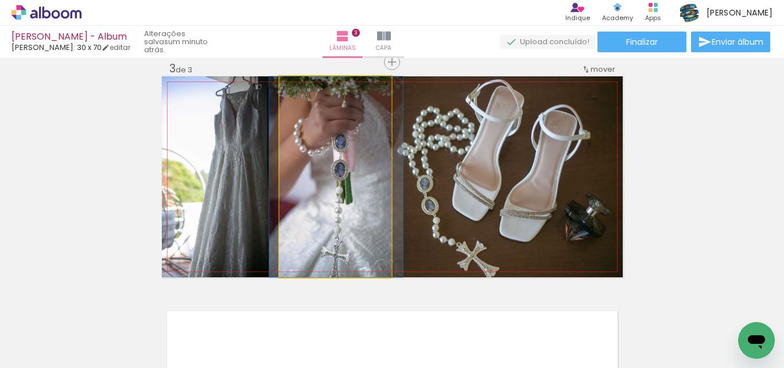
drag, startPoint x: 332, startPoint y: 169, endPoint x: 332, endPoint y: 152, distance: 16.6
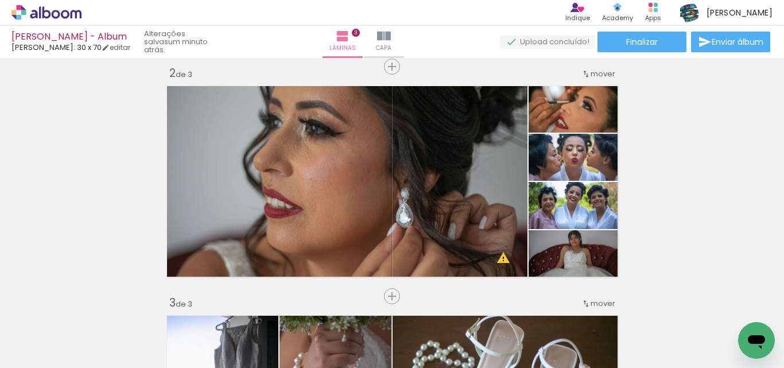
scroll to position [234, 0]
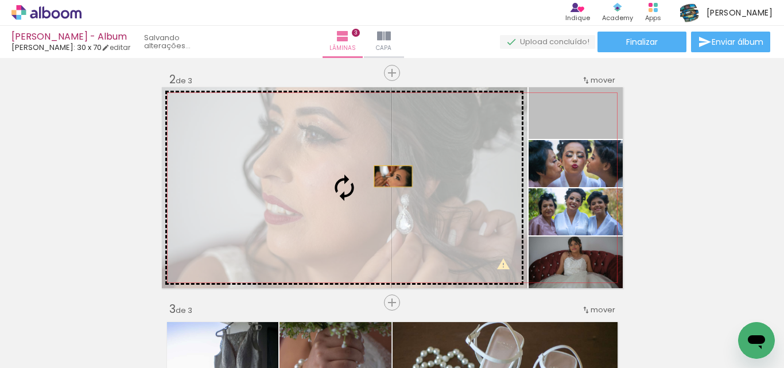
drag, startPoint x: 583, startPoint y: 120, endPoint x: 388, endPoint y: 176, distance: 202.9
click at [0, 0] on slot at bounding box center [0, 0] width 0 height 0
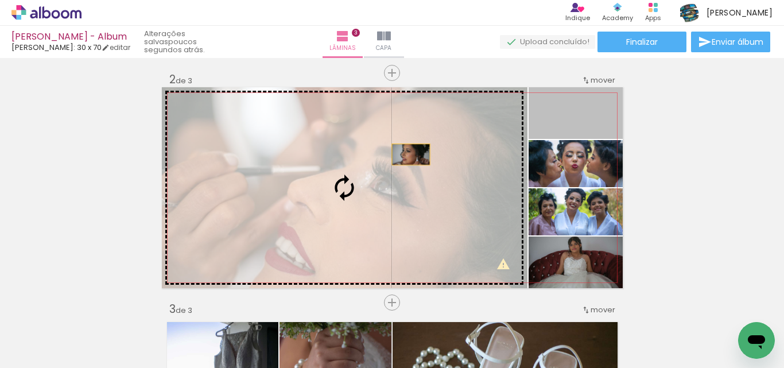
drag, startPoint x: 594, startPoint y: 118, endPoint x: 406, endPoint y: 154, distance: 191.2
click at [0, 0] on slot at bounding box center [0, 0] width 0 height 0
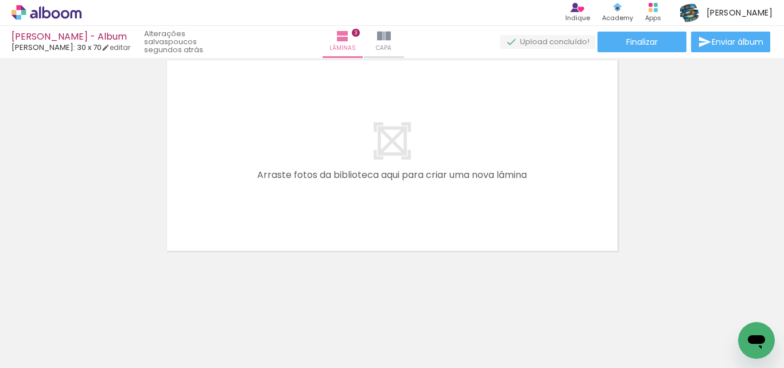
scroll to position [0, 3777]
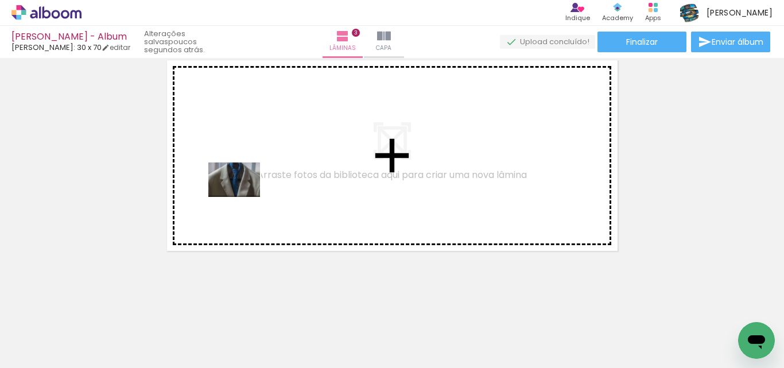
drag, startPoint x: 208, startPoint y: 342, endPoint x: 243, endPoint y: 197, distance: 149.2
click at [243, 197] on quentale-workspace at bounding box center [392, 184] width 784 height 368
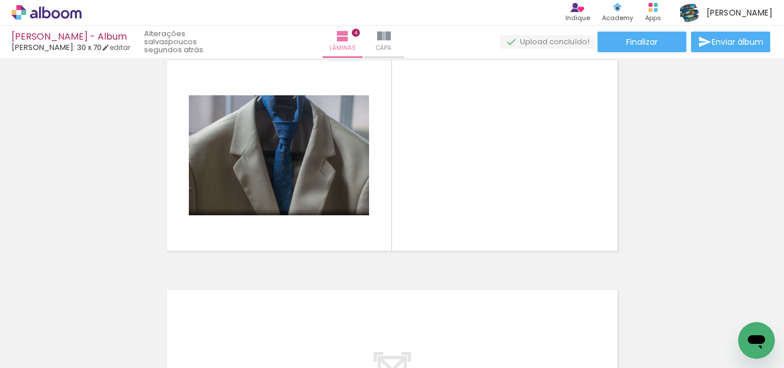
scroll to position [703, 0]
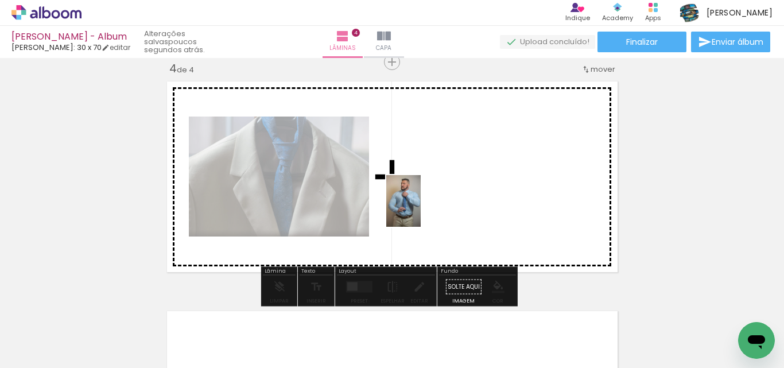
drag, startPoint x: 387, startPoint y: 336, endPoint x: 421, endPoint y: 209, distance: 130.5
click at [421, 209] on quentale-workspace at bounding box center [392, 184] width 784 height 368
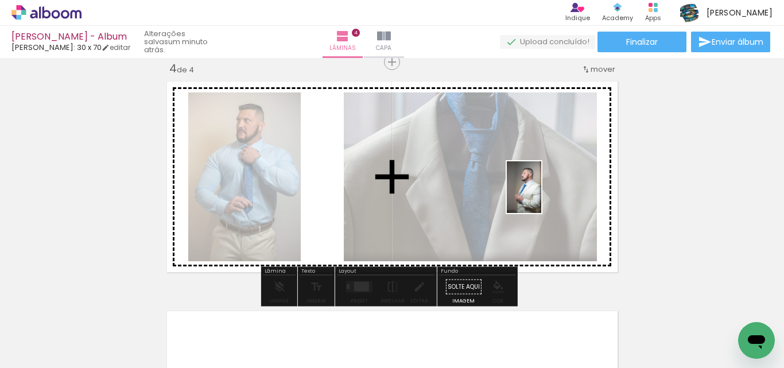
drag, startPoint x: 520, startPoint y: 337, endPoint x: 541, endPoint y: 196, distance: 143.3
click at [541, 196] on quentale-workspace at bounding box center [392, 184] width 784 height 368
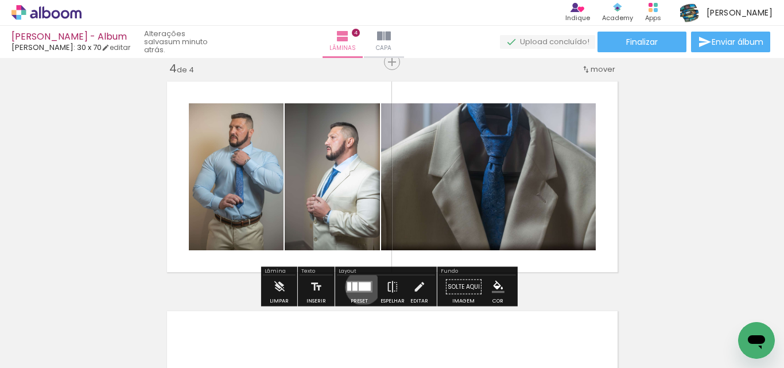
click at [360, 287] on div at bounding box center [365, 286] width 12 height 9
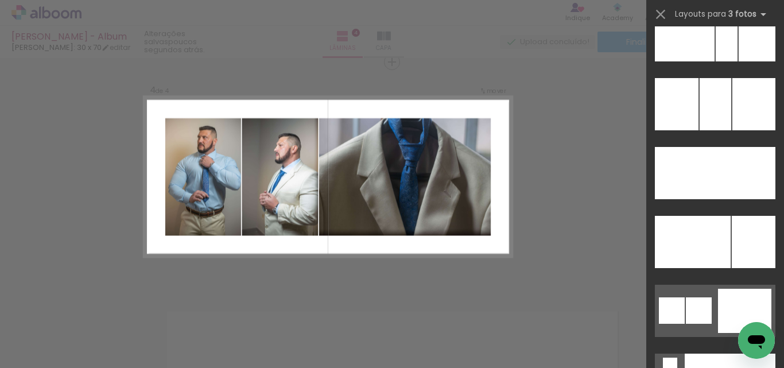
scroll to position [11609, 0]
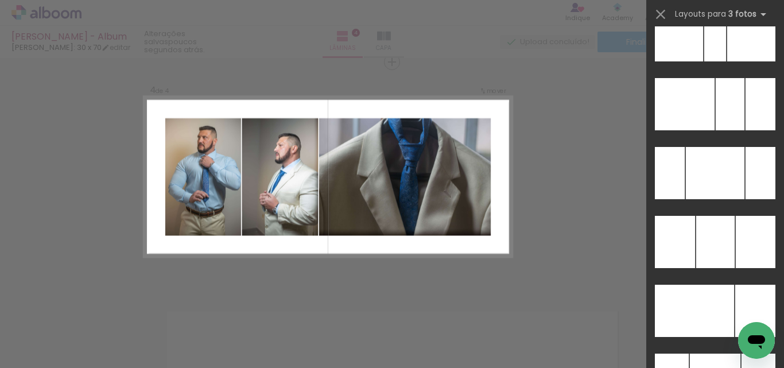
scroll to position [11474, 0]
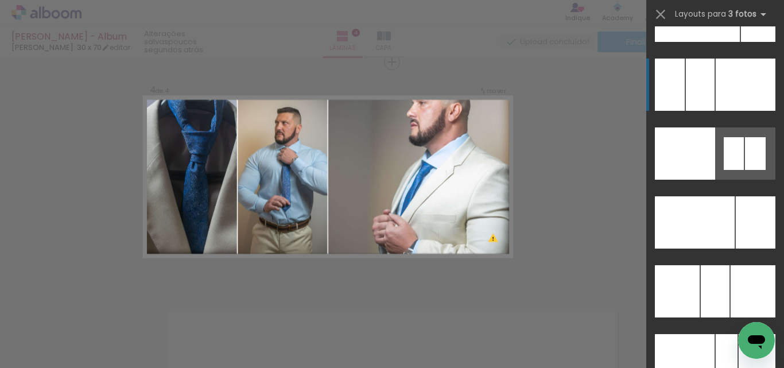
click at [748, 98] on div at bounding box center [745, 85] width 60 height 52
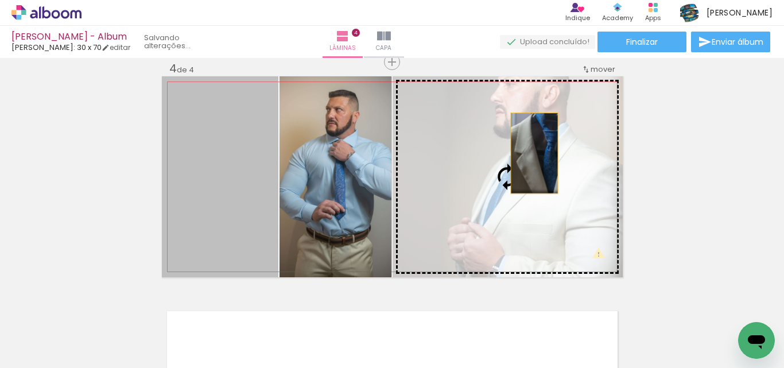
drag, startPoint x: 236, startPoint y: 180, endPoint x: 530, endPoint y: 153, distance: 295.0
click at [0, 0] on slot at bounding box center [0, 0] width 0 height 0
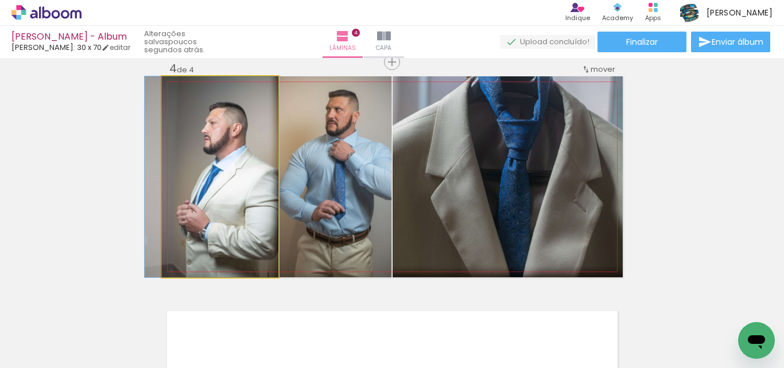
drag, startPoint x: 235, startPoint y: 178, endPoint x: 207, endPoint y: 177, distance: 28.7
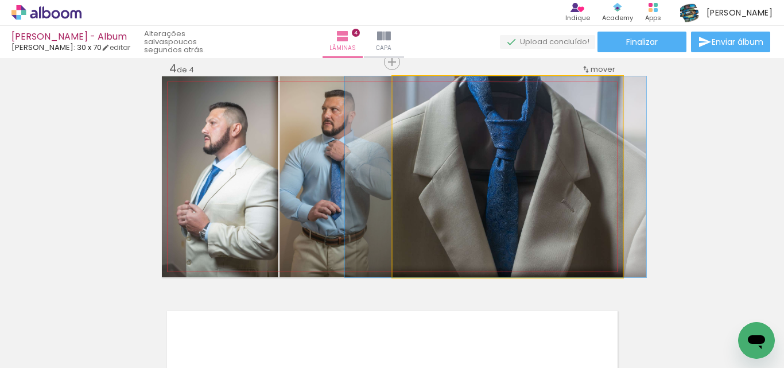
drag, startPoint x: 538, startPoint y: 185, endPoint x: 526, endPoint y: 184, distance: 12.1
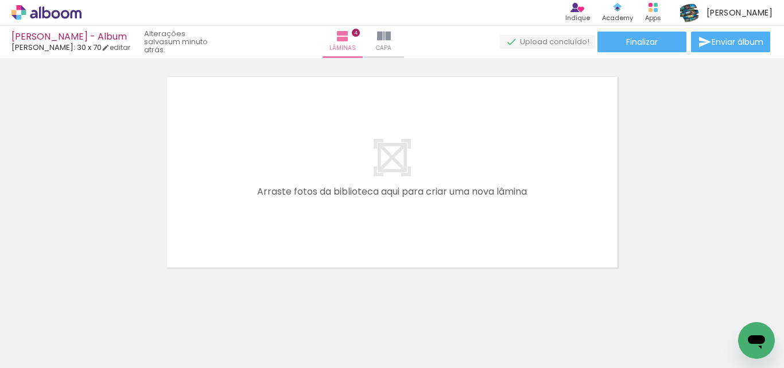
scroll to position [947, 0]
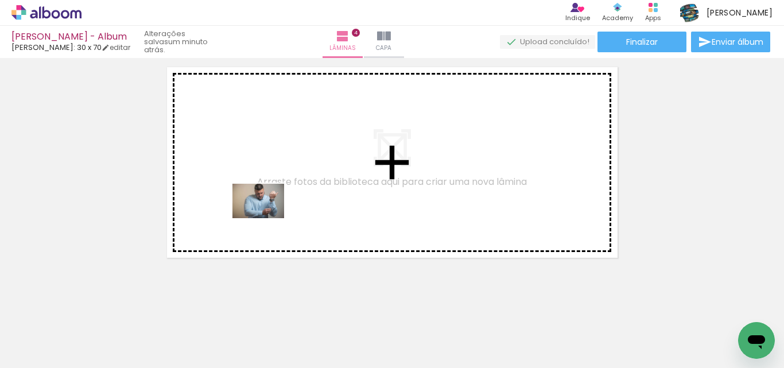
drag, startPoint x: 262, startPoint y: 332, endPoint x: 327, endPoint y: 302, distance: 71.9
click at [267, 216] on quentale-workspace at bounding box center [392, 184] width 784 height 368
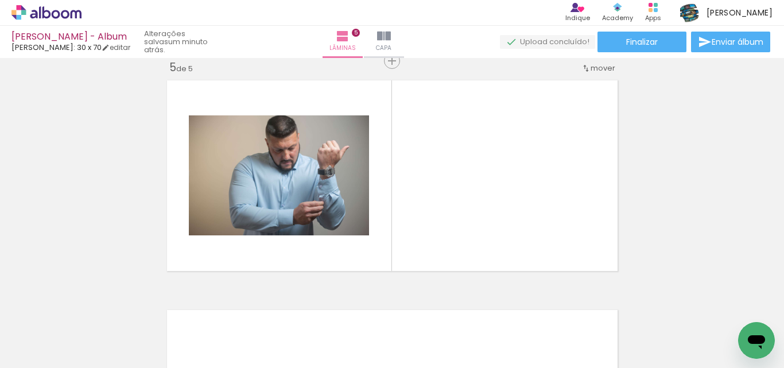
scroll to position [933, 0]
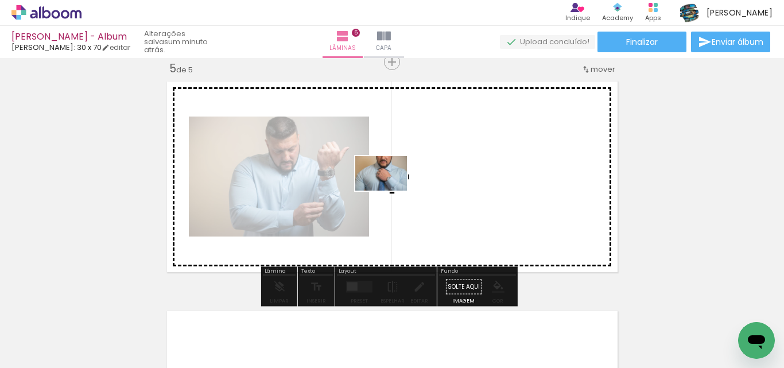
drag, startPoint x: 328, startPoint y: 326, endPoint x: 392, endPoint y: 188, distance: 152.8
click at [392, 188] on quentale-workspace at bounding box center [392, 184] width 784 height 368
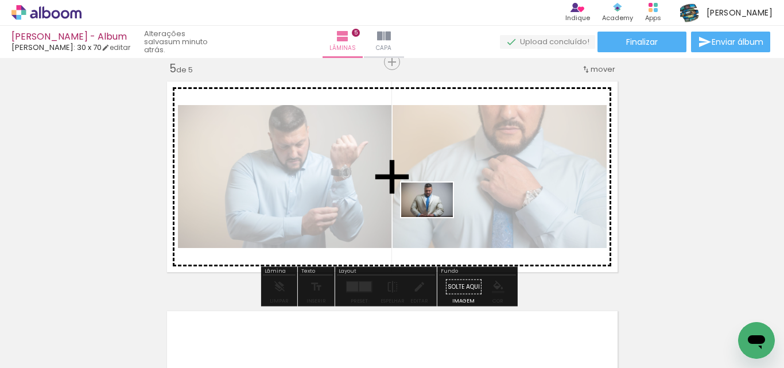
drag, startPoint x: 444, startPoint y: 329, endPoint x: 540, endPoint y: 298, distance: 100.7
click at [435, 215] on quentale-workspace at bounding box center [392, 184] width 784 height 368
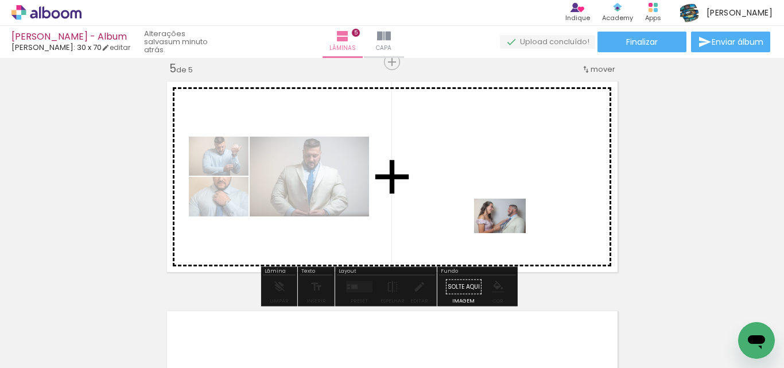
drag, startPoint x: 593, startPoint y: 338, endPoint x: 502, endPoint y: 218, distance: 150.7
click at [502, 218] on quentale-workspace at bounding box center [392, 184] width 784 height 368
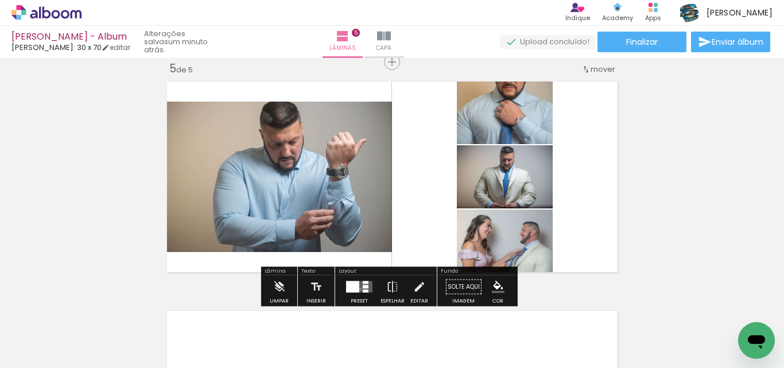
click at [357, 289] on quentale-layouter at bounding box center [359, 286] width 26 height 11
click at [0, 0] on div "Confirmar Cancelar" at bounding box center [0, 0] width 0 height 0
click at [357, 289] on quentale-layouter at bounding box center [359, 286] width 26 height 11
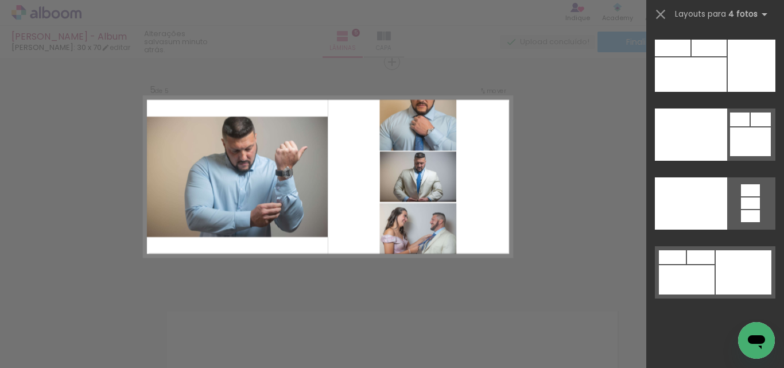
scroll to position [24544, 0]
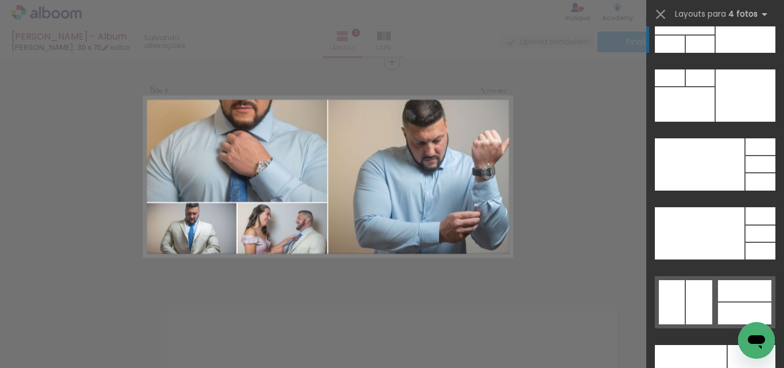
click at [726, 45] on div at bounding box center [745, 27] width 60 height 52
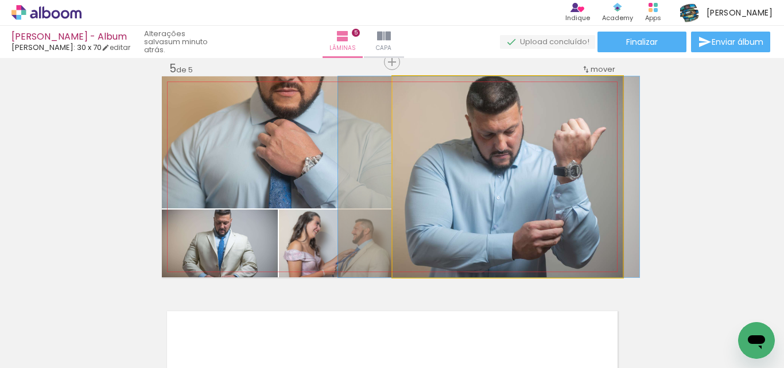
drag, startPoint x: 565, startPoint y: 141, endPoint x: 546, endPoint y: 161, distance: 28.0
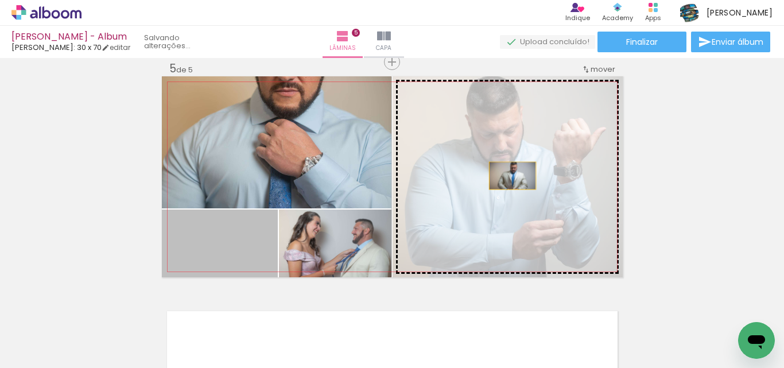
drag, startPoint x: 245, startPoint y: 238, endPoint x: 508, endPoint y: 176, distance: 270.0
click at [0, 0] on slot at bounding box center [0, 0] width 0 height 0
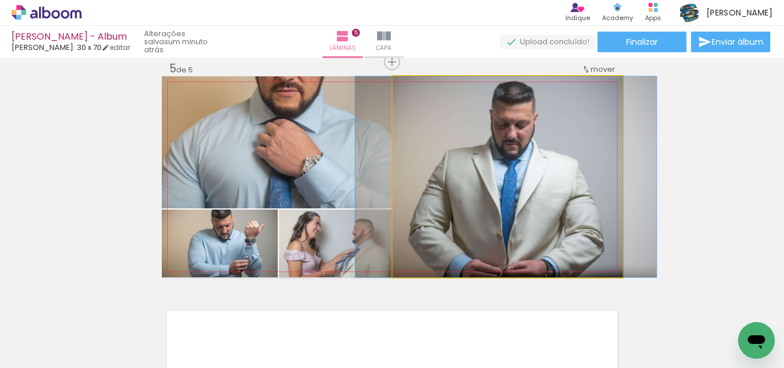
drag, startPoint x: 512, startPoint y: 170, endPoint x: 510, endPoint y: 182, distance: 12.2
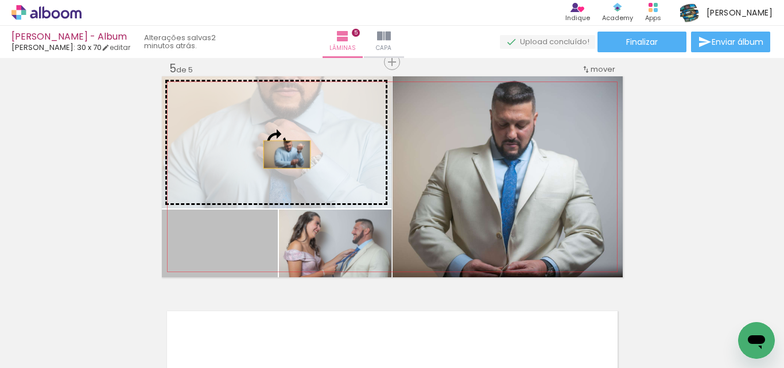
drag, startPoint x: 227, startPoint y: 259, endPoint x: 282, endPoint y: 155, distance: 116.8
click at [0, 0] on slot at bounding box center [0, 0] width 0 height 0
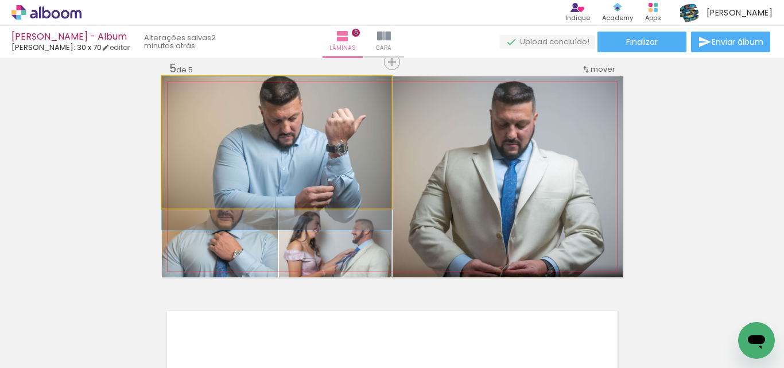
drag, startPoint x: 291, startPoint y: 137, endPoint x: 291, endPoint y: 164, distance: 26.4
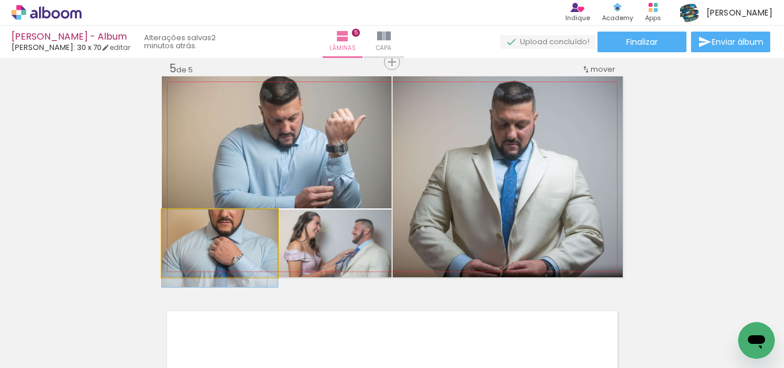
drag, startPoint x: 231, startPoint y: 258, endPoint x: 223, endPoint y: 270, distance: 14.8
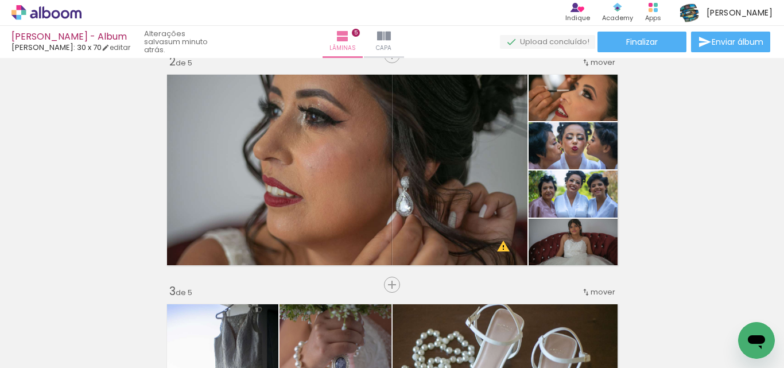
scroll to position [248, 0]
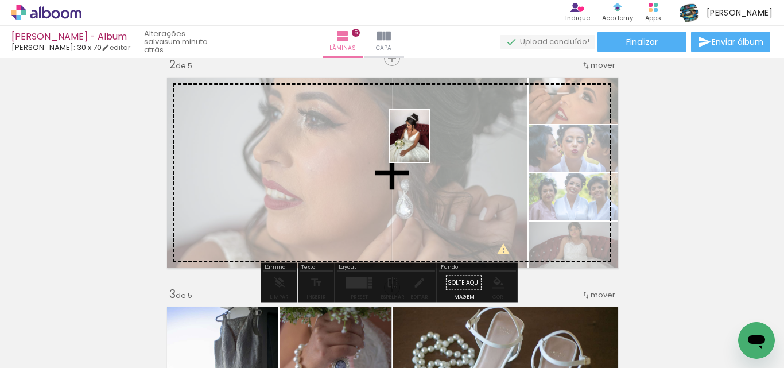
drag, startPoint x: 742, startPoint y: 318, endPoint x: 425, endPoint y: 145, distance: 361.5
click at [425, 145] on quentale-workspace at bounding box center [392, 184] width 784 height 368
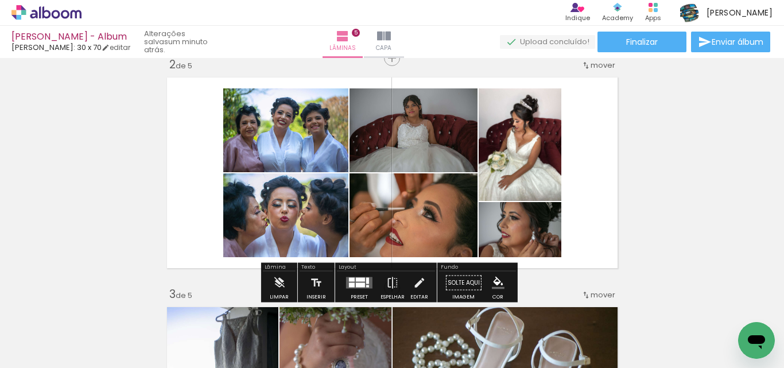
click at [352, 283] on div at bounding box center [352, 285] width 6 height 5
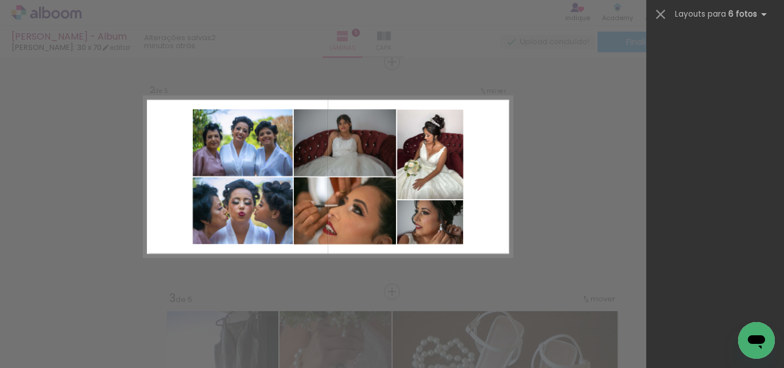
scroll to position [36148, 0]
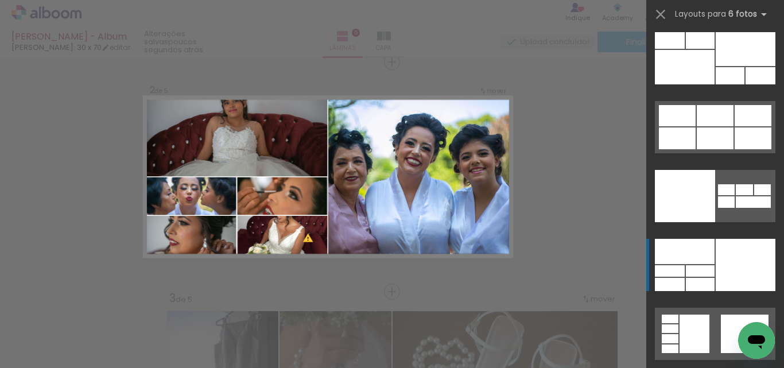
click at [736, 275] on div at bounding box center [745, 265] width 60 height 52
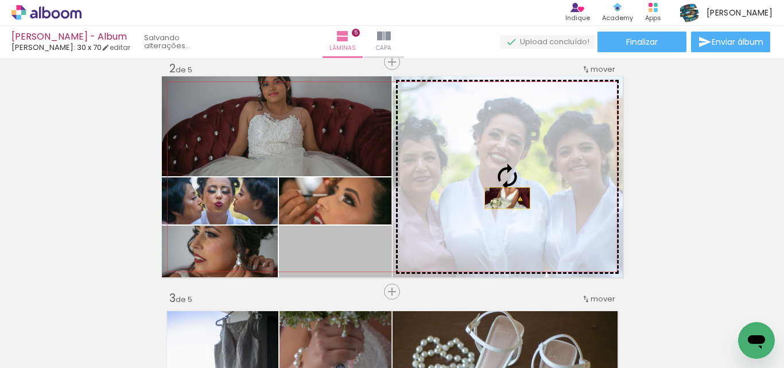
drag, startPoint x: 331, startPoint y: 259, endPoint x: 503, endPoint y: 198, distance: 182.2
click at [0, 0] on slot at bounding box center [0, 0] width 0 height 0
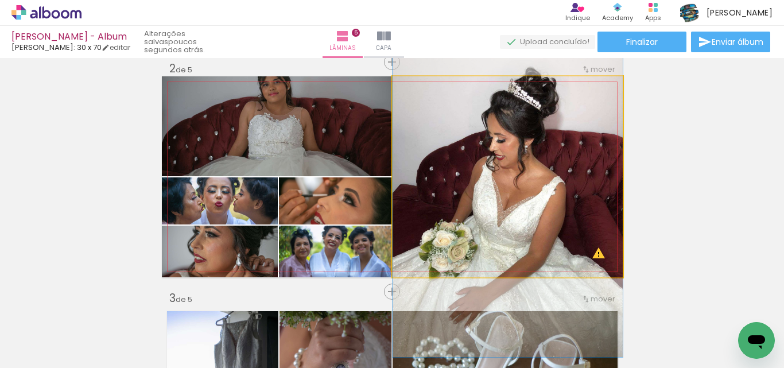
drag, startPoint x: 505, startPoint y: 178, endPoint x: 507, endPoint y: 205, distance: 27.0
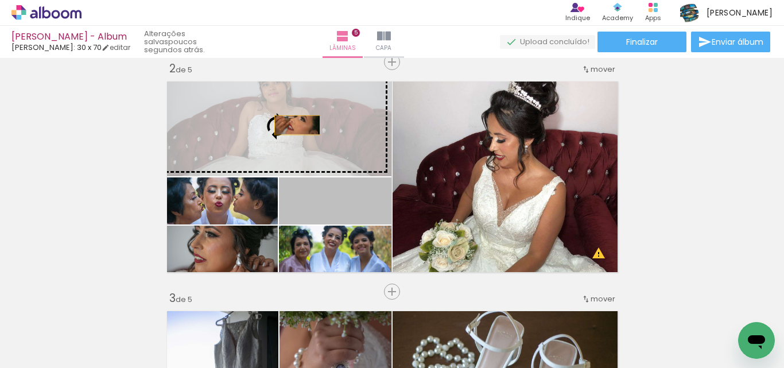
drag, startPoint x: 341, startPoint y: 212, endPoint x: 293, endPoint y: 125, distance: 99.6
click at [0, 0] on slot at bounding box center [0, 0] width 0 height 0
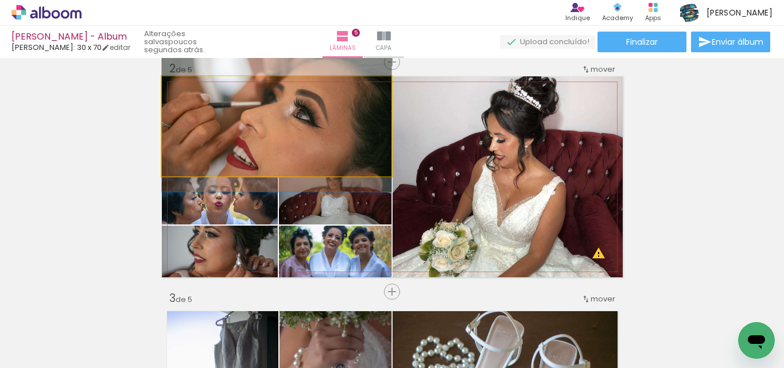
drag, startPoint x: 314, startPoint y: 130, endPoint x: 313, endPoint y: 119, distance: 10.9
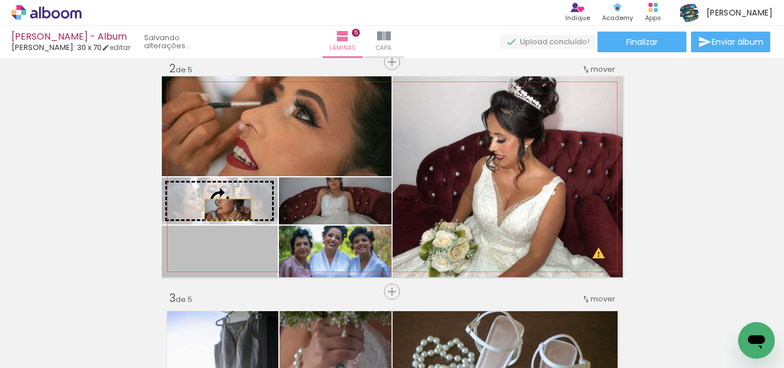
drag, startPoint x: 221, startPoint y: 259, endPoint x: 223, endPoint y: 209, distance: 50.0
click at [0, 0] on slot at bounding box center [0, 0] width 0 height 0
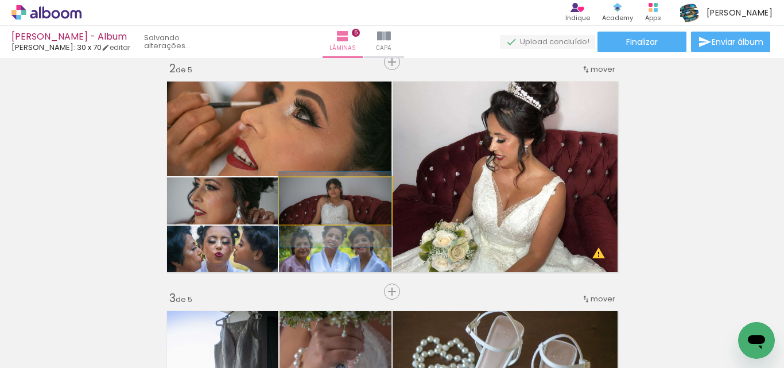
drag, startPoint x: 344, startPoint y: 208, endPoint x: 342, endPoint y: 217, distance: 8.9
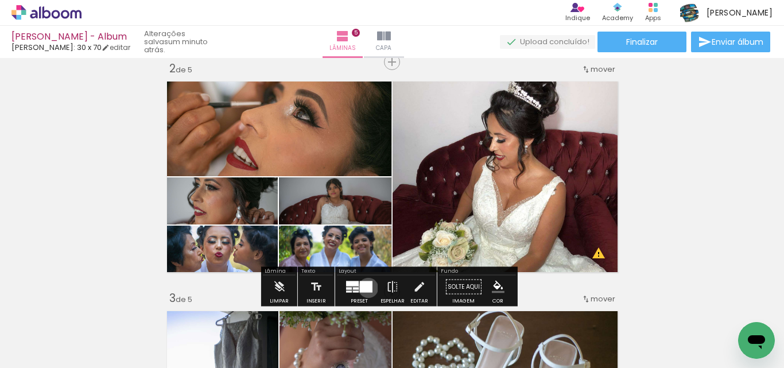
click at [365, 287] on div at bounding box center [366, 286] width 13 height 11
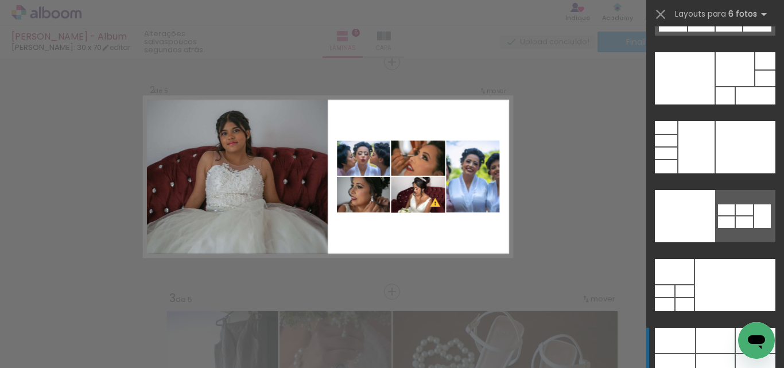
scroll to position [35633, 0]
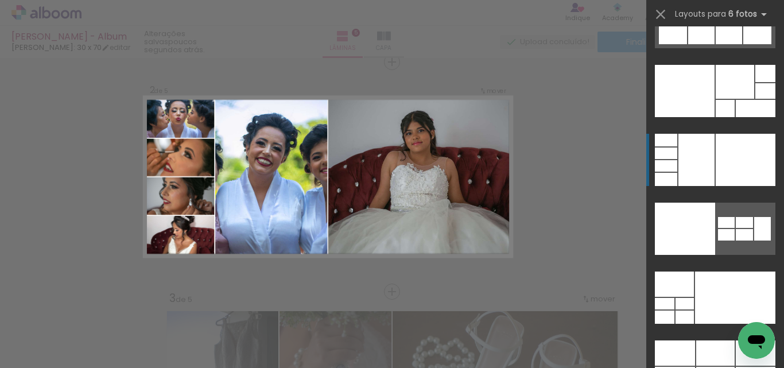
click at [730, 172] on div at bounding box center [745, 160] width 60 height 52
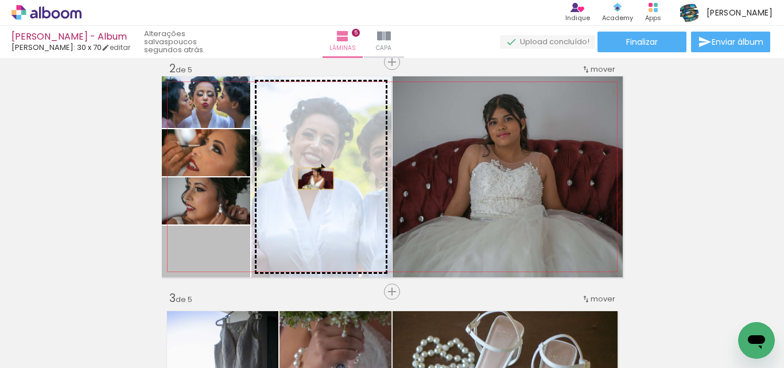
drag, startPoint x: 217, startPoint y: 256, endPoint x: 311, endPoint y: 178, distance: 122.2
click at [0, 0] on slot at bounding box center [0, 0] width 0 height 0
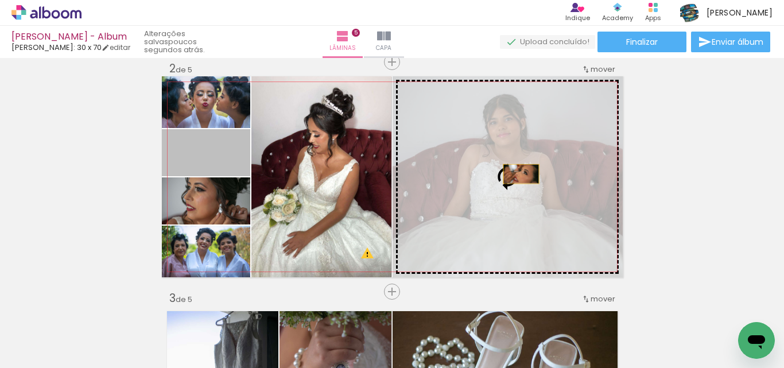
drag, startPoint x: 214, startPoint y: 164, endPoint x: 516, endPoint y: 174, distance: 302.5
click at [0, 0] on slot at bounding box center [0, 0] width 0 height 0
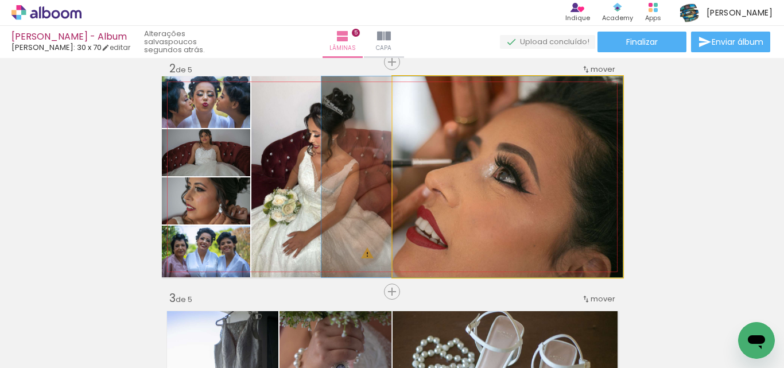
drag, startPoint x: 550, startPoint y: 203, endPoint x: 502, endPoint y: 189, distance: 50.1
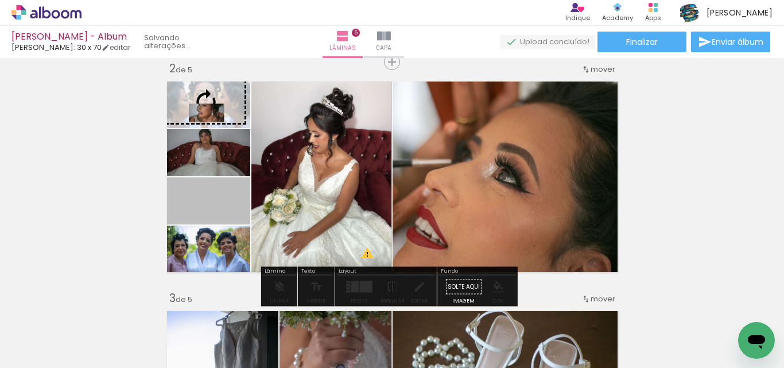
drag, startPoint x: 197, startPoint y: 208, endPoint x: 201, endPoint y: 112, distance: 95.9
click at [0, 0] on slot at bounding box center [0, 0] width 0 height 0
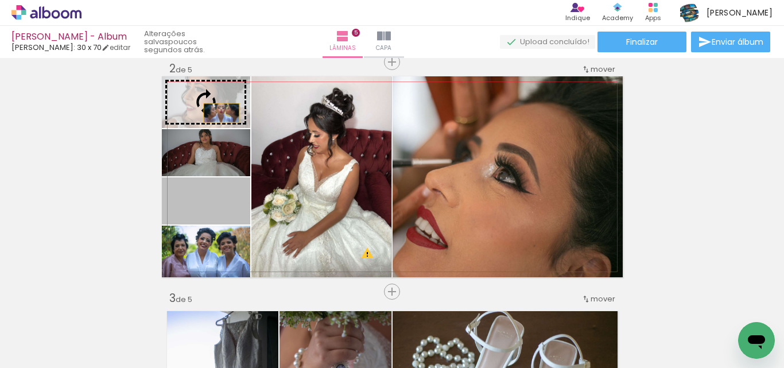
drag, startPoint x: 226, startPoint y: 211, endPoint x: 217, endPoint y: 113, distance: 98.5
click at [0, 0] on slot at bounding box center [0, 0] width 0 height 0
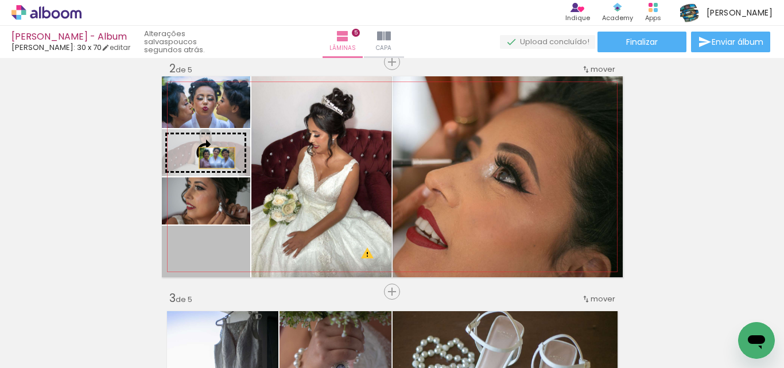
drag, startPoint x: 214, startPoint y: 258, endPoint x: 212, endPoint y: 158, distance: 100.4
click at [0, 0] on slot at bounding box center [0, 0] width 0 height 0
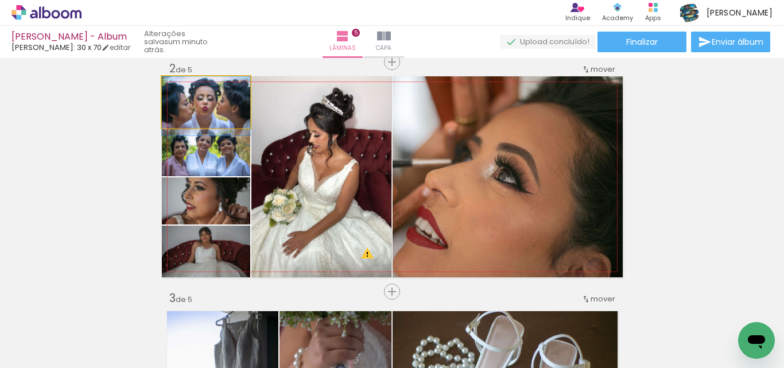
drag, startPoint x: 225, startPoint y: 115, endPoint x: 225, endPoint y: 122, distance: 7.5
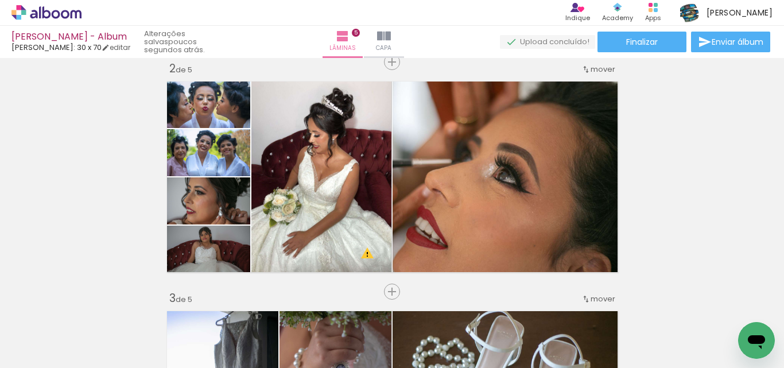
scroll to position [241, 0]
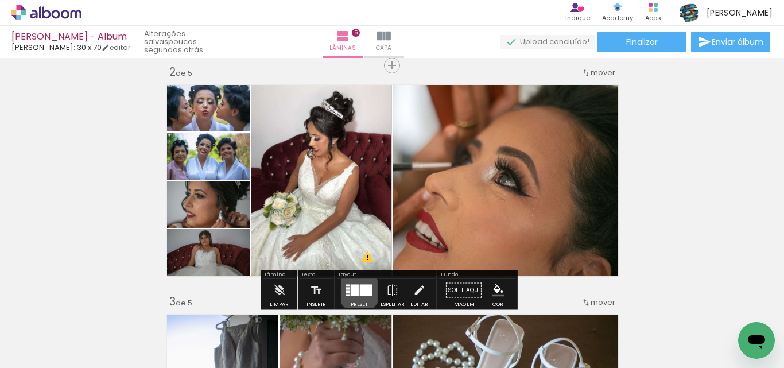
click at [356, 291] on quentale-layouter at bounding box center [359, 290] width 26 height 11
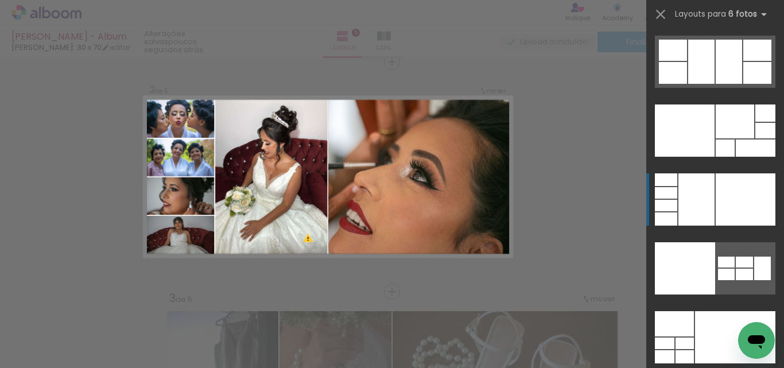
scroll to position [35603, 0]
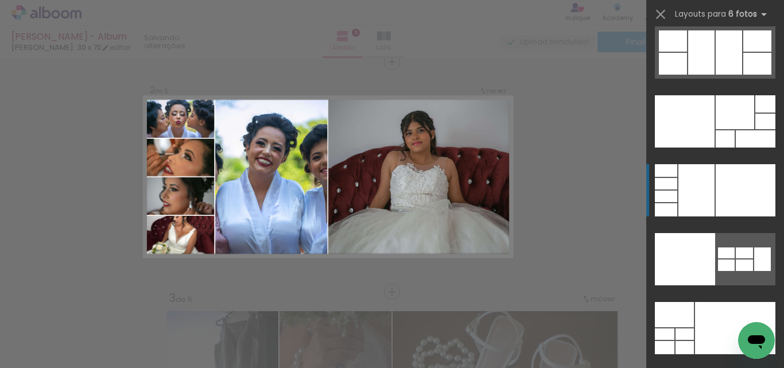
click at [732, 188] on div at bounding box center [745, 190] width 60 height 52
click at [722, 196] on div at bounding box center [745, 190] width 60 height 52
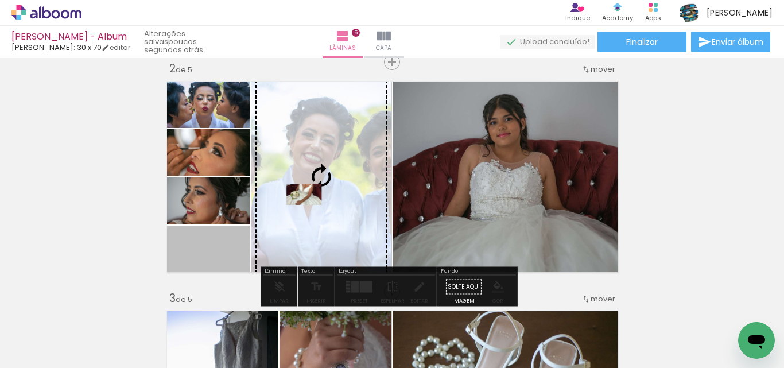
drag, startPoint x: 201, startPoint y: 250, endPoint x: 299, endPoint y: 194, distance: 112.8
click at [0, 0] on slot at bounding box center [0, 0] width 0 height 0
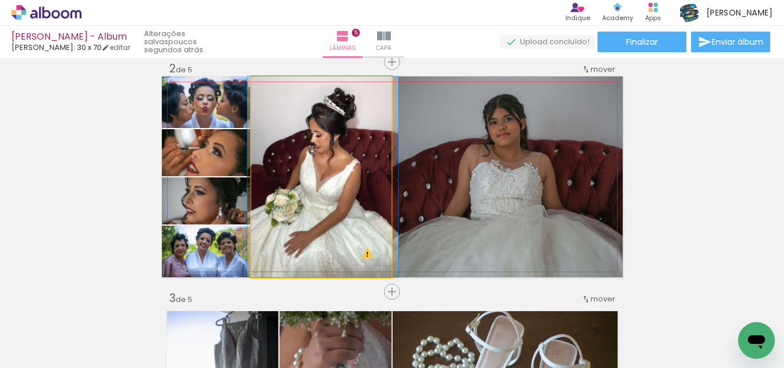
drag, startPoint x: 333, startPoint y: 181, endPoint x: 334, endPoint y: 166, distance: 15.0
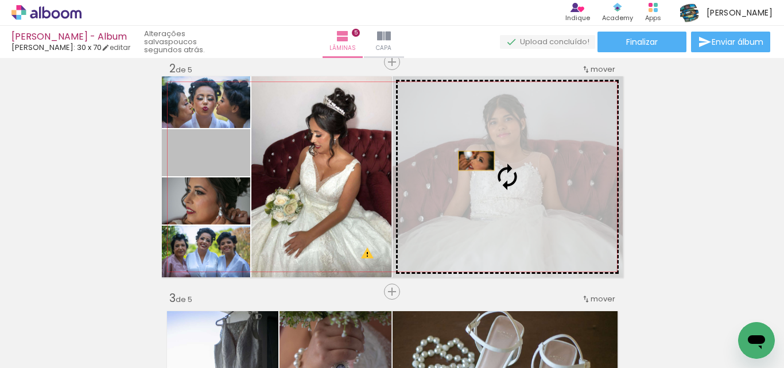
drag, startPoint x: 219, startPoint y: 162, endPoint x: 479, endPoint y: 160, distance: 260.5
click at [0, 0] on slot at bounding box center [0, 0] width 0 height 0
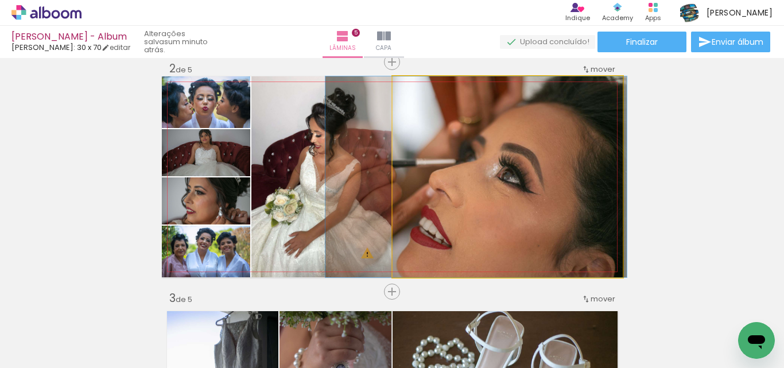
drag, startPoint x: 509, startPoint y: 159, endPoint x: 477, endPoint y: 159, distance: 31.6
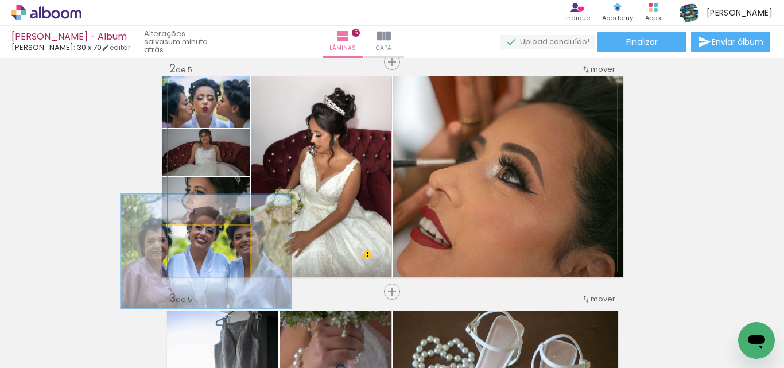
drag, startPoint x: 228, startPoint y: 244, endPoint x: 225, endPoint y: 250, distance: 6.2
type paper-slider "192"
click at [225, 250] on quentale-photo at bounding box center [206, 251] width 88 height 52
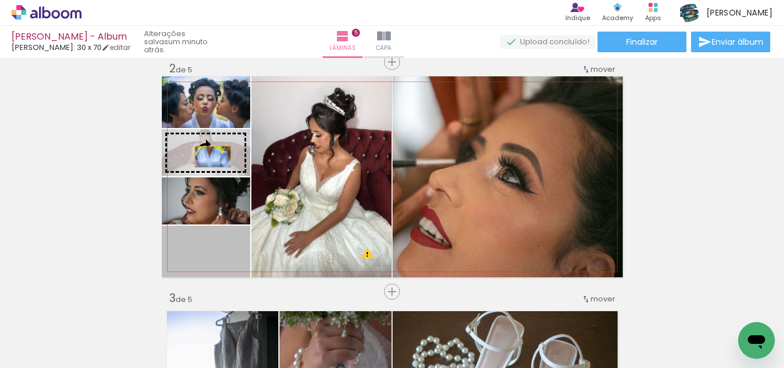
drag, startPoint x: 221, startPoint y: 254, endPoint x: 208, endPoint y: 157, distance: 98.4
click at [0, 0] on slot at bounding box center [0, 0] width 0 height 0
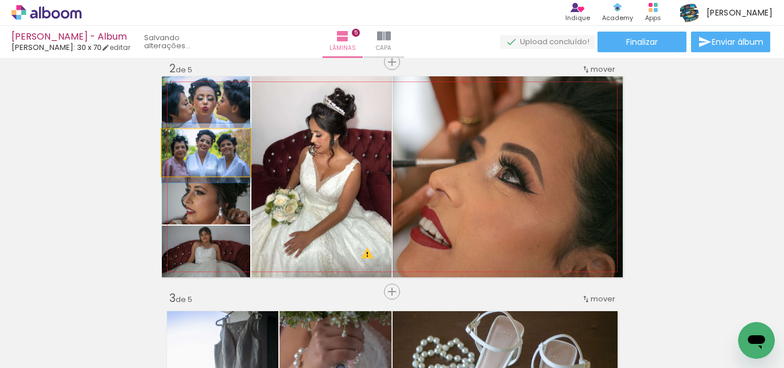
drag, startPoint x: 219, startPoint y: 163, endPoint x: 227, endPoint y: 164, distance: 8.1
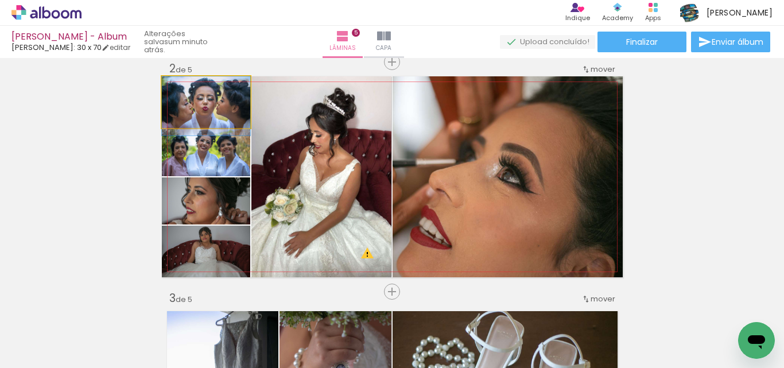
drag, startPoint x: 229, startPoint y: 120, endPoint x: 231, endPoint y: 127, distance: 6.4
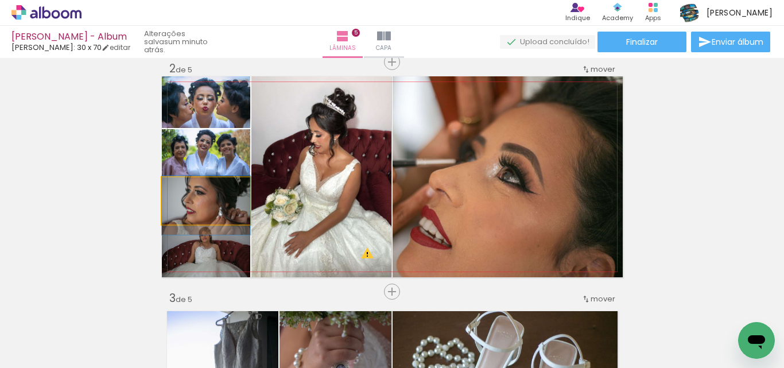
click at [225, 209] on quentale-photo at bounding box center [206, 200] width 88 height 47
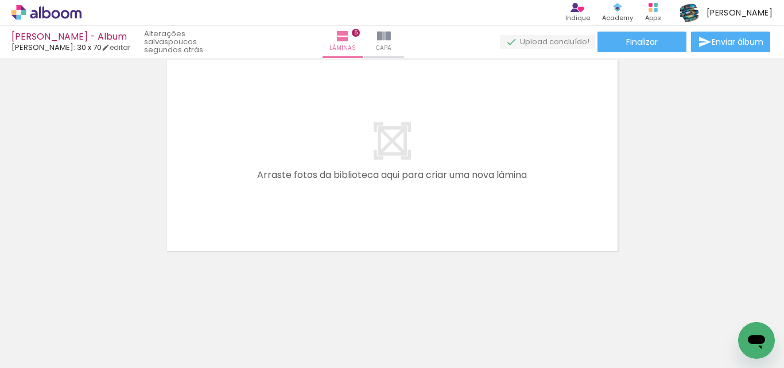
scroll to position [0, 0]
click at [648, 38] on span "Finalizar" at bounding box center [642, 42] width 32 height 8
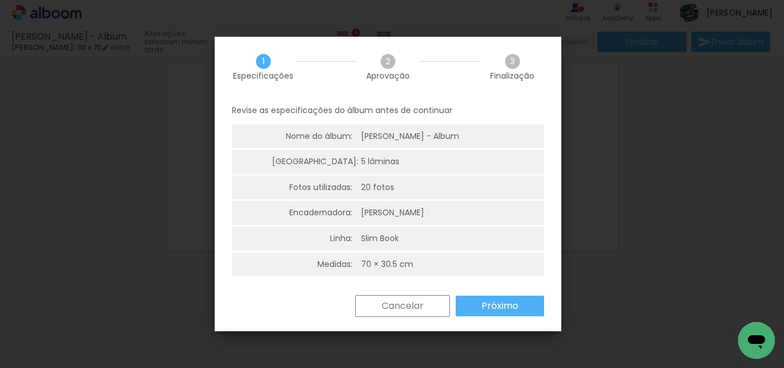
click at [0, 0] on slot "Próximo" at bounding box center [0, 0] width 0 height 0
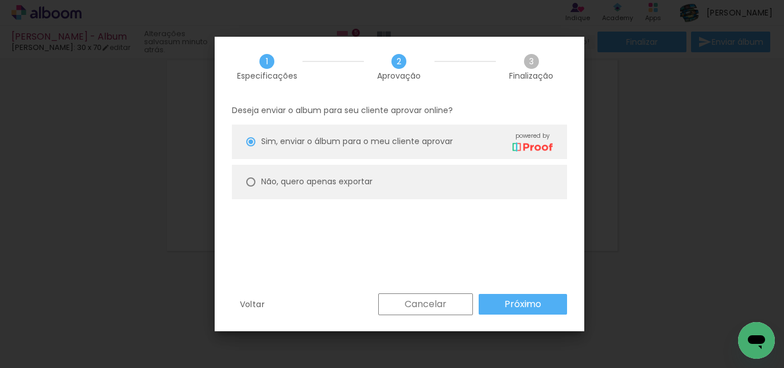
click at [0, 0] on slot "Próximo" at bounding box center [0, 0] width 0 height 0
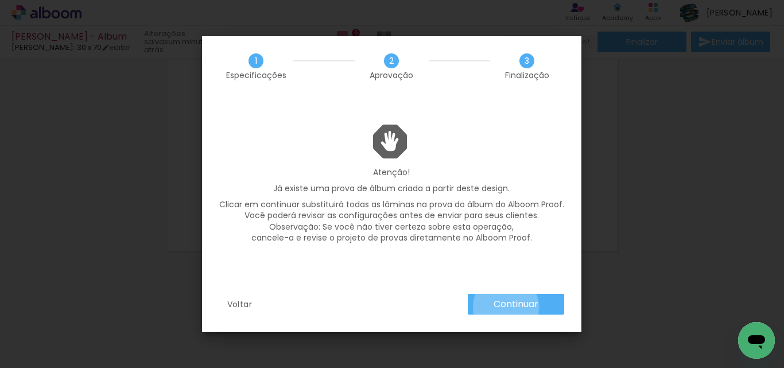
click at [0, 0] on slot "Continuar" at bounding box center [0, 0] width 0 height 0
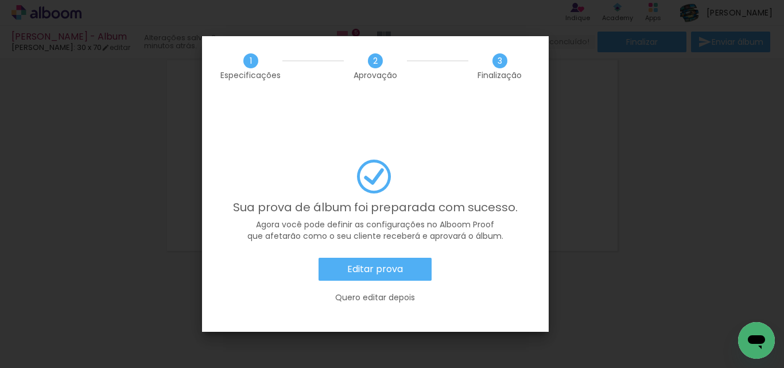
click at [672, 177] on iron-overlay-backdrop at bounding box center [392, 184] width 784 height 368
click at [0, 0] on slot "Quero editar depois" at bounding box center [0, 0] width 0 height 0
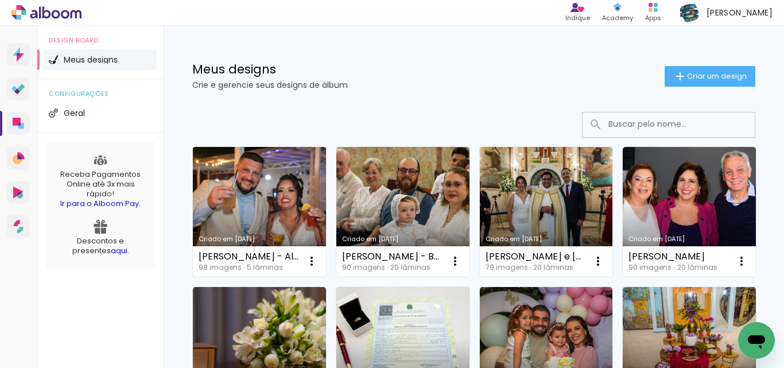
click at [283, 191] on link "Criado em [DATE]" at bounding box center [259, 212] width 133 height 130
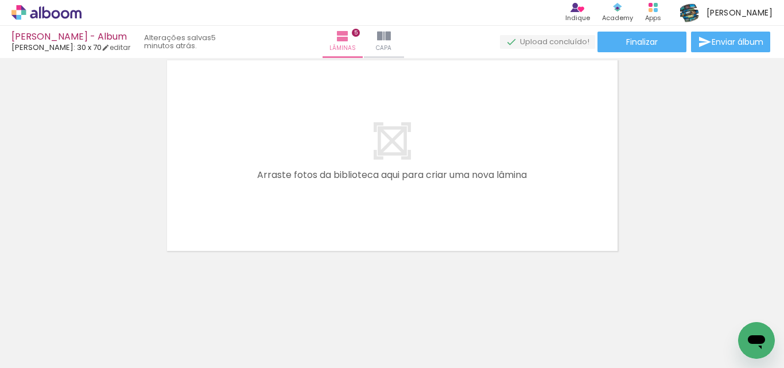
scroll to position [0, 1085]
drag, startPoint x: 265, startPoint y: 330, endPoint x: 270, endPoint y: 245, distance: 85.6
click at [270, 244] on quentale-workspace at bounding box center [392, 184] width 784 height 368
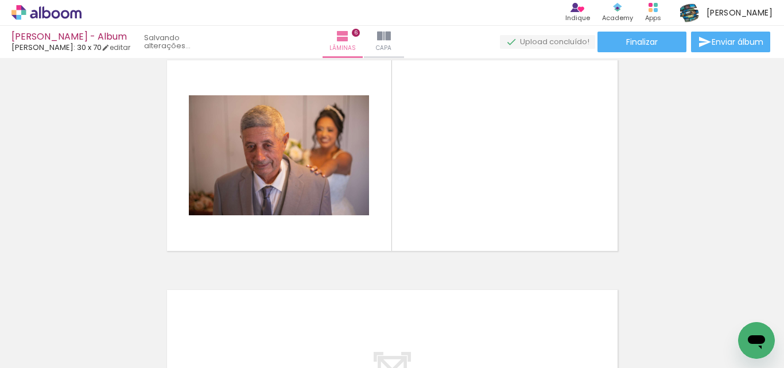
scroll to position [1162, 0]
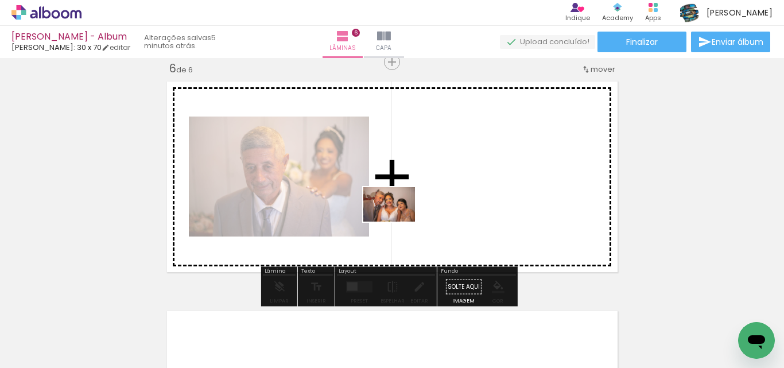
drag, startPoint x: 348, startPoint y: 314, endPoint x: 401, endPoint y: 211, distance: 115.5
click at [401, 211] on quentale-workspace at bounding box center [392, 184] width 784 height 368
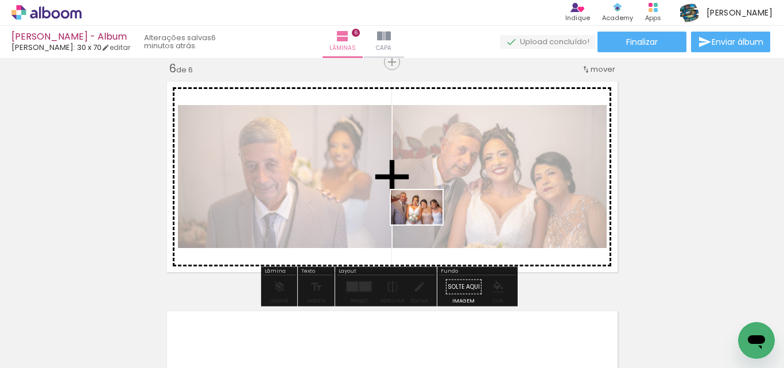
drag, startPoint x: 376, startPoint y: 340, endPoint x: 431, endPoint y: 210, distance: 140.9
click at [431, 210] on quentale-workspace at bounding box center [392, 184] width 784 height 368
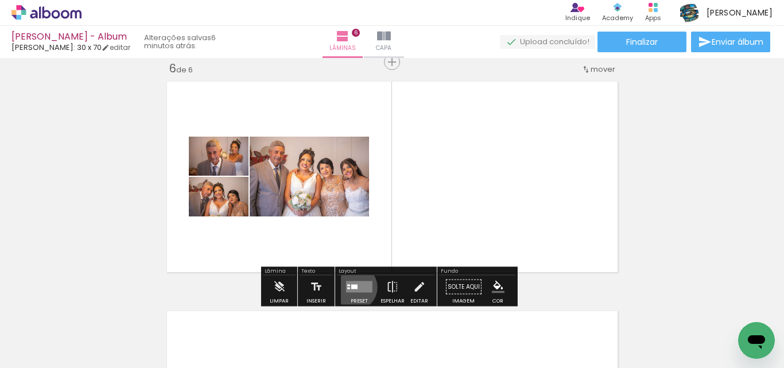
click at [351, 287] on div at bounding box center [354, 287] width 6 height 5
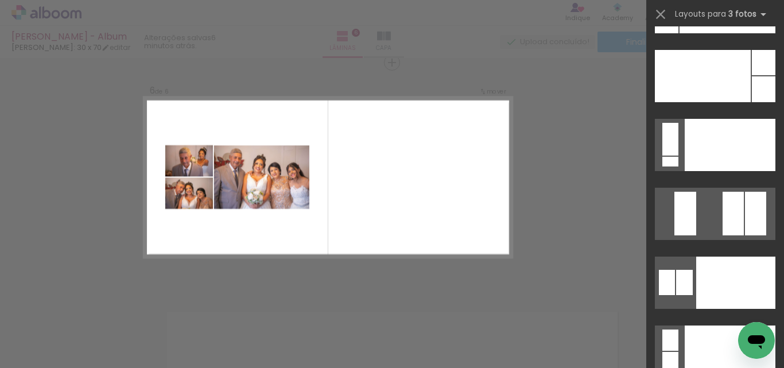
scroll to position [13936, 0]
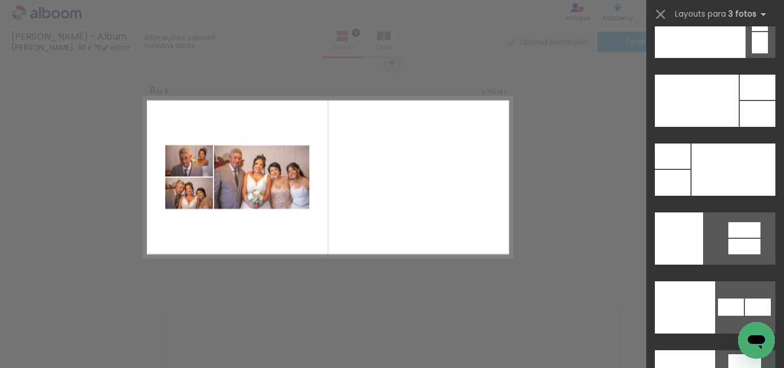
drag, startPoint x: 779, startPoint y: 45, endPoint x: 18, endPoint y: 20, distance: 761.8
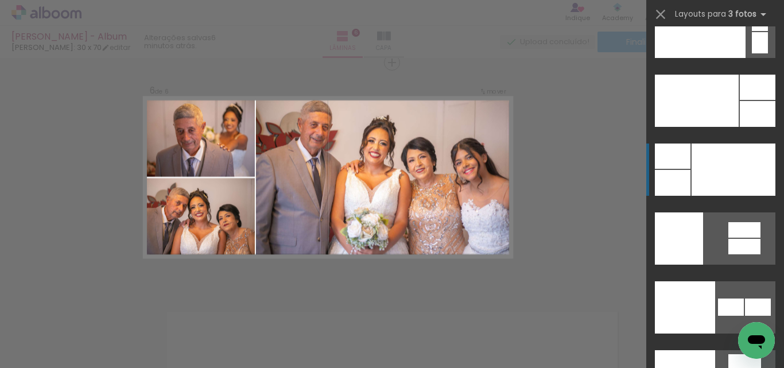
click at [721, 169] on div at bounding box center [733, 169] width 84 height 52
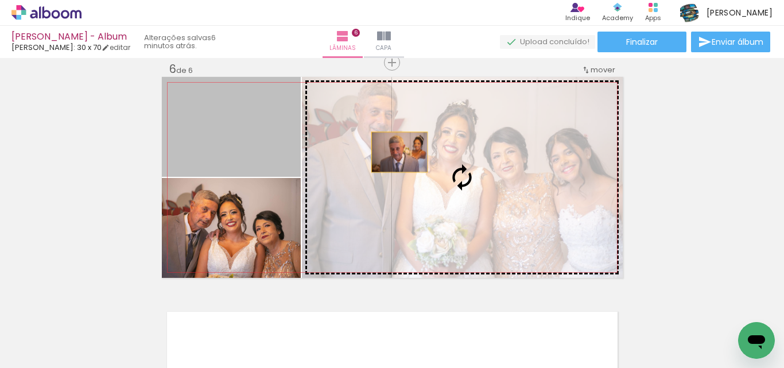
drag, startPoint x: 220, startPoint y: 131, endPoint x: 403, endPoint y: 153, distance: 184.9
click at [0, 0] on slot at bounding box center [0, 0] width 0 height 0
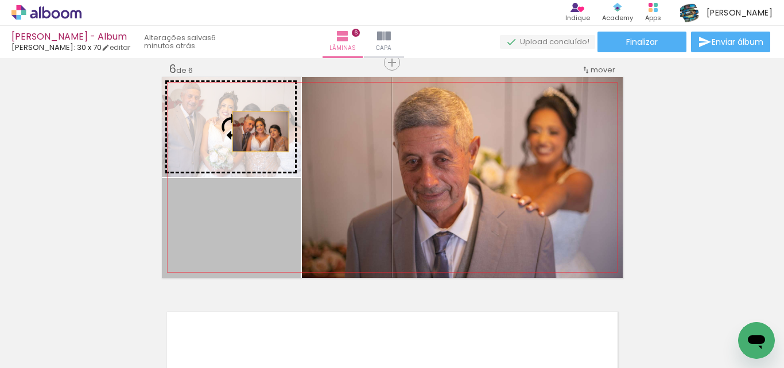
drag, startPoint x: 245, startPoint y: 231, endPoint x: 252, endPoint y: 130, distance: 101.2
click at [0, 0] on slot at bounding box center [0, 0] width 0 height 0
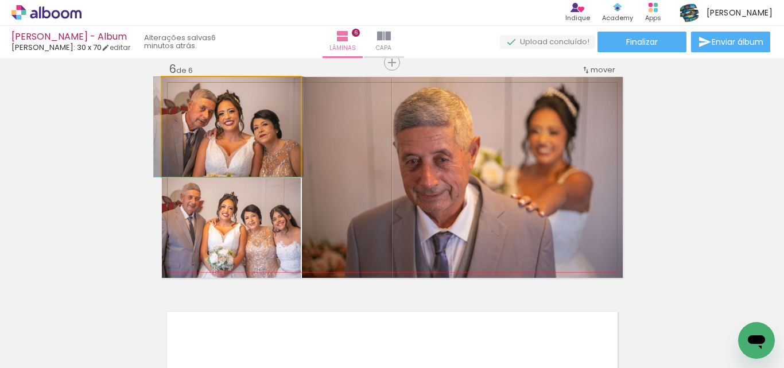
drag, startPoint x: 246, startPoint y: 143, endPoint x: 244, endPoint y: 132, distance: 11.1
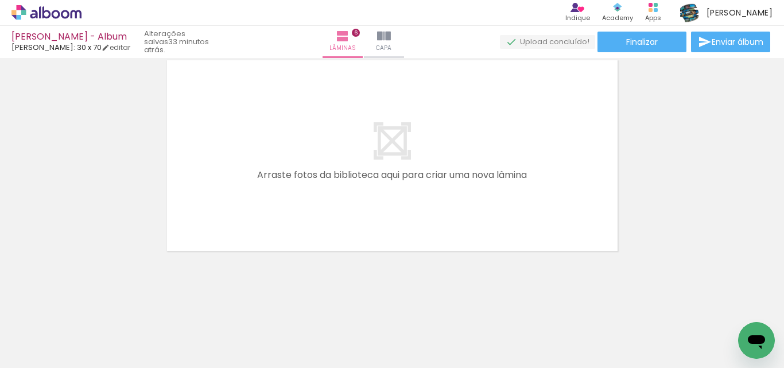
scroll to position [0, 1286]
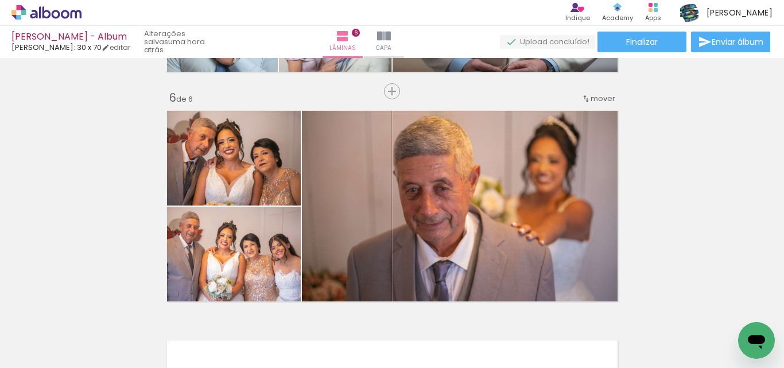
scroll to position [1126, 0]
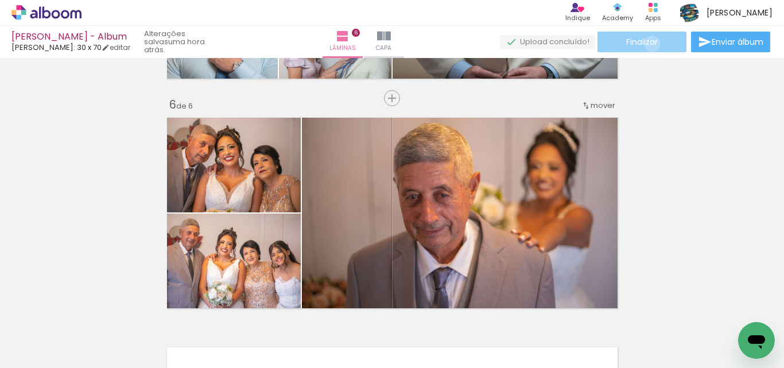
click at [648, 44] on span "Finalizar" at bounding box center [642, 42] width 32 height 8
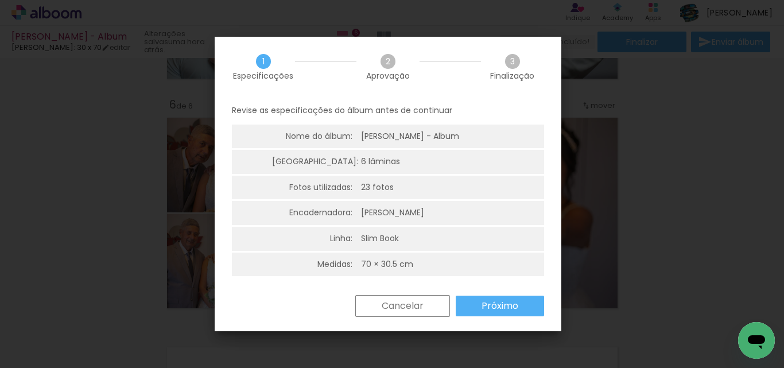
click at [0, 0] on slot "Próximo" at bounding box center [0, 0] width 0 height 0
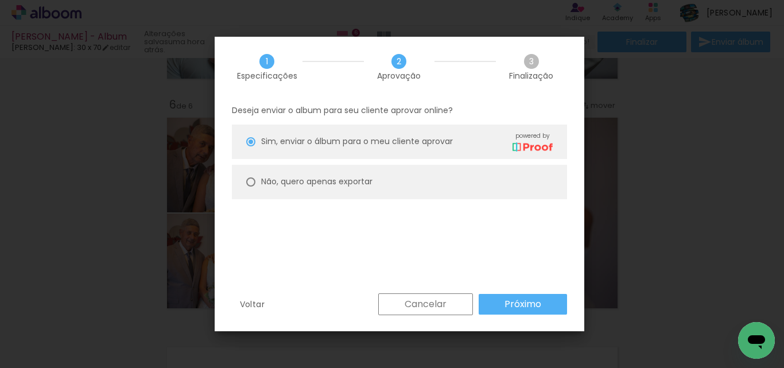
click at [0, 0] on slot "Próximo" at bounding box center [0, 0] width 0 height 0
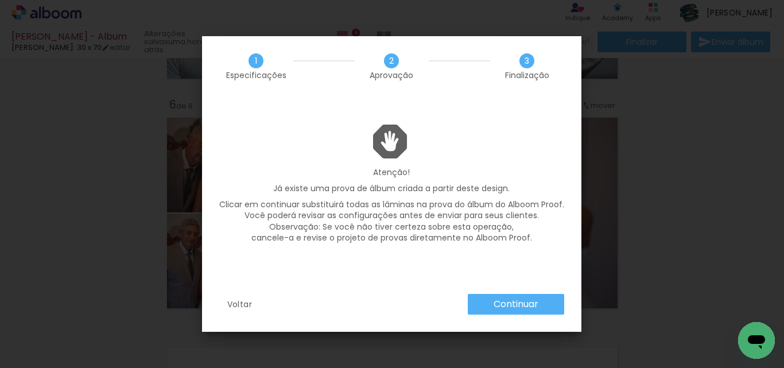
click at [0, 0] on slot "Continuar" at bounding box center [0, 0] width 0 height 0
